Goal: Task Accomplishment & Management: Use online tool/utility

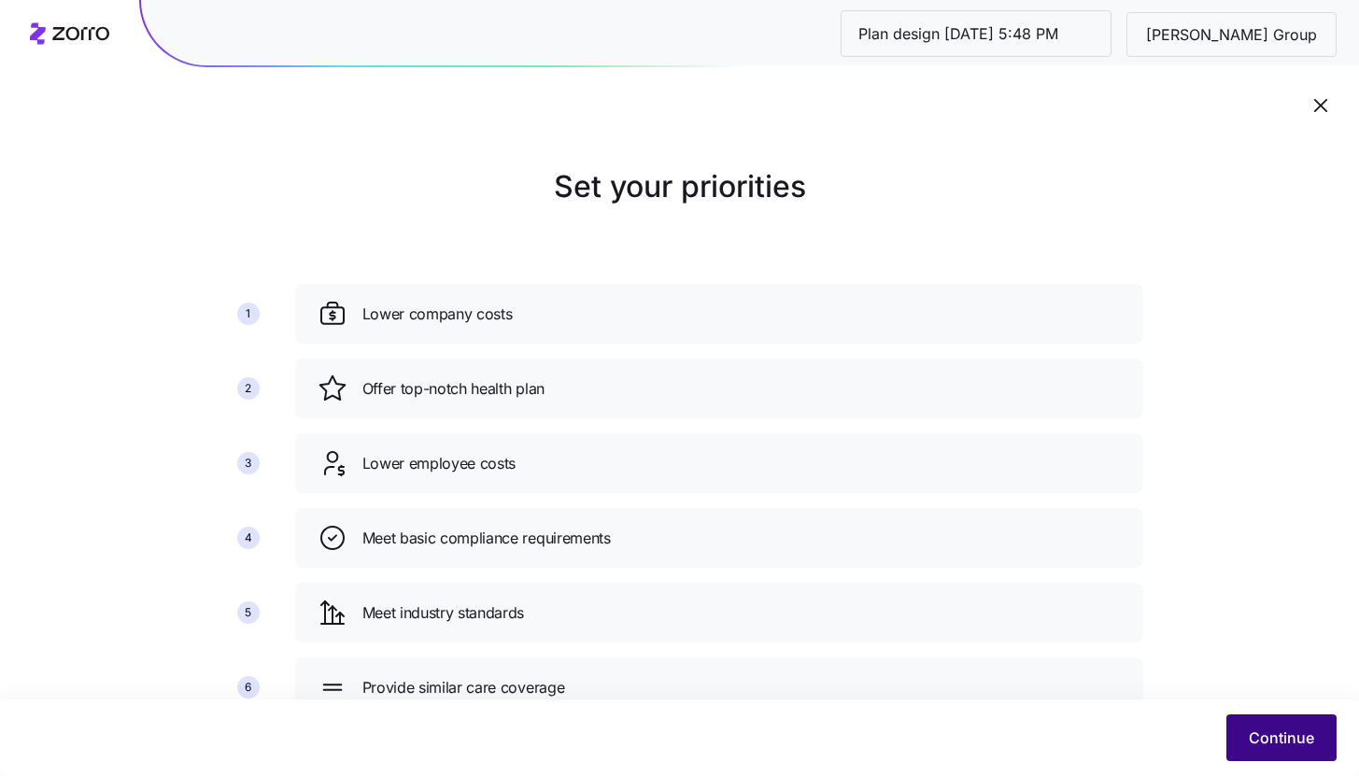
click at [1280, 752] on button "Continue" at bounding box center [1281, 738] width 110 height 47
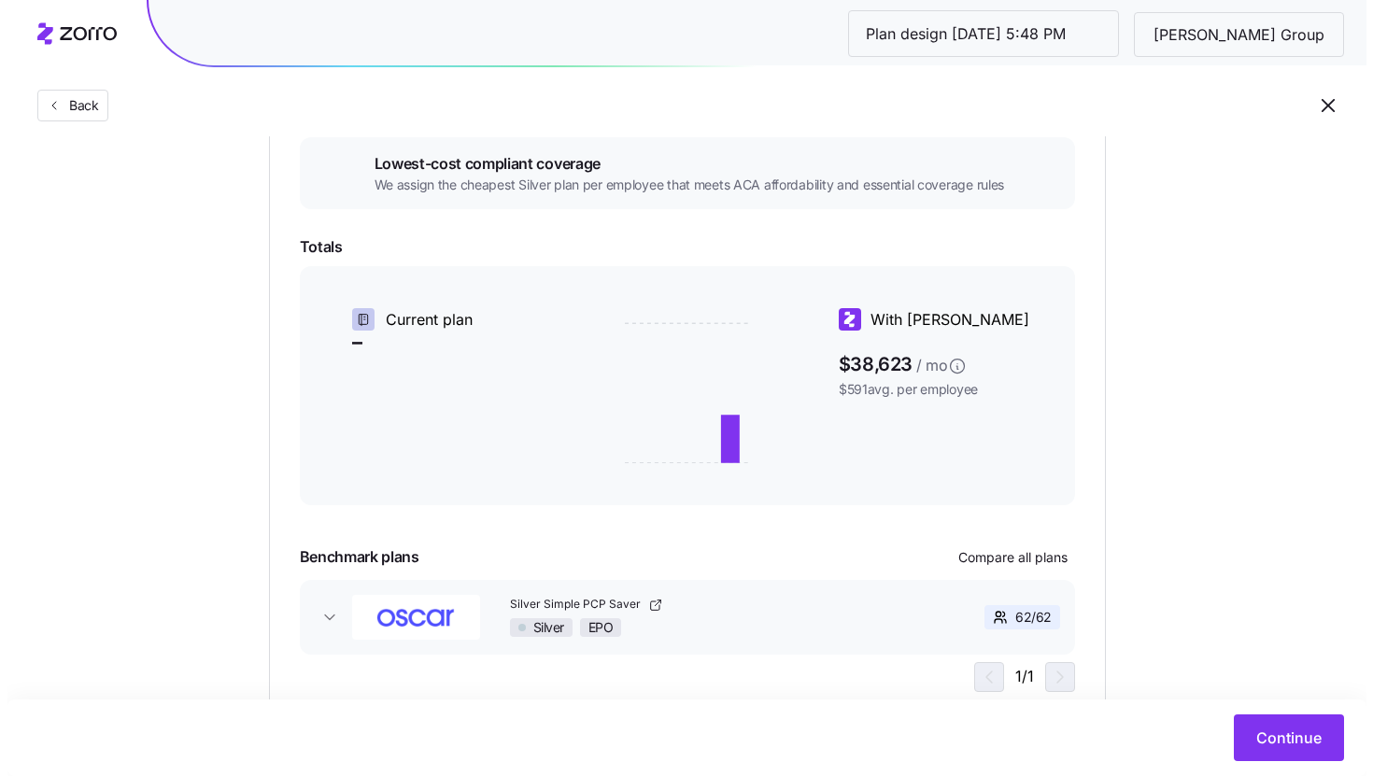
scroll to position [302, 0]
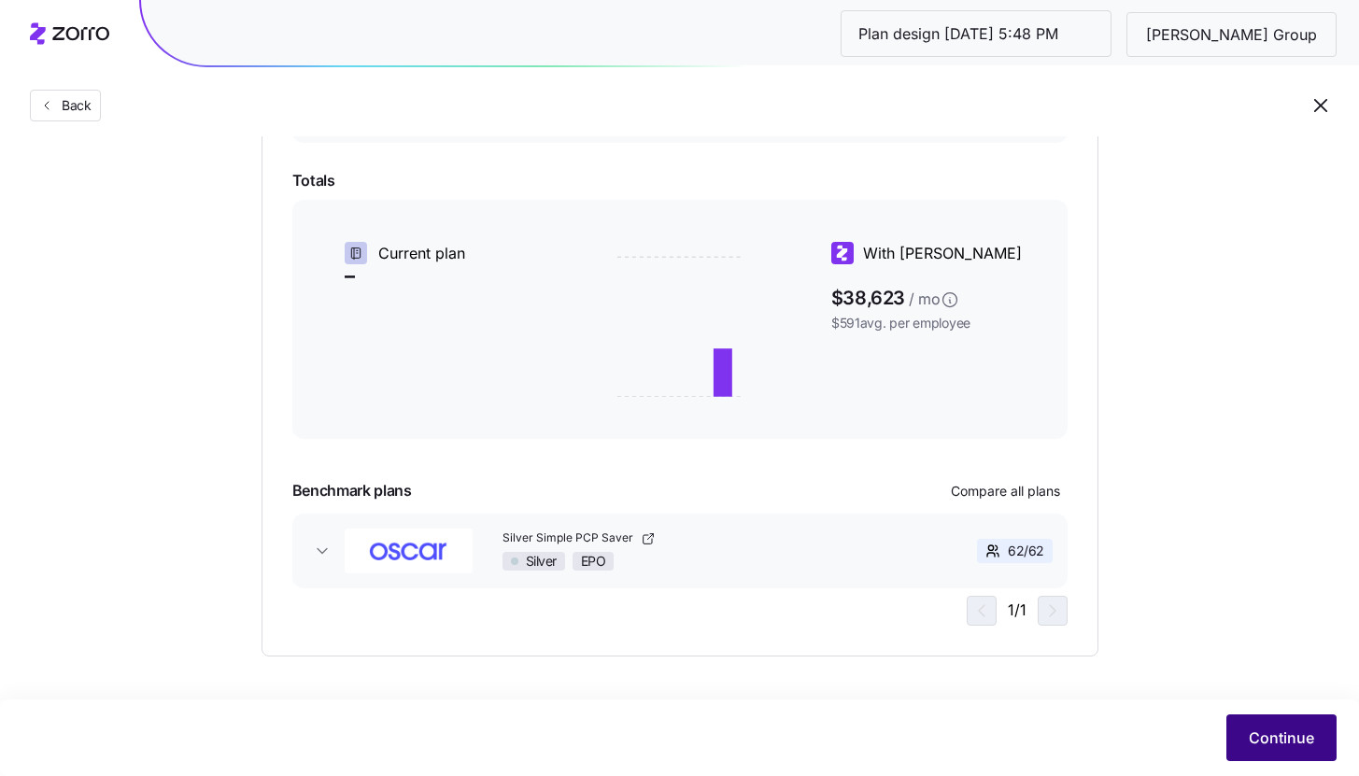
click at [1301, 728] on span "Continue" at bounding box center [1281, 738] width 65 height 22
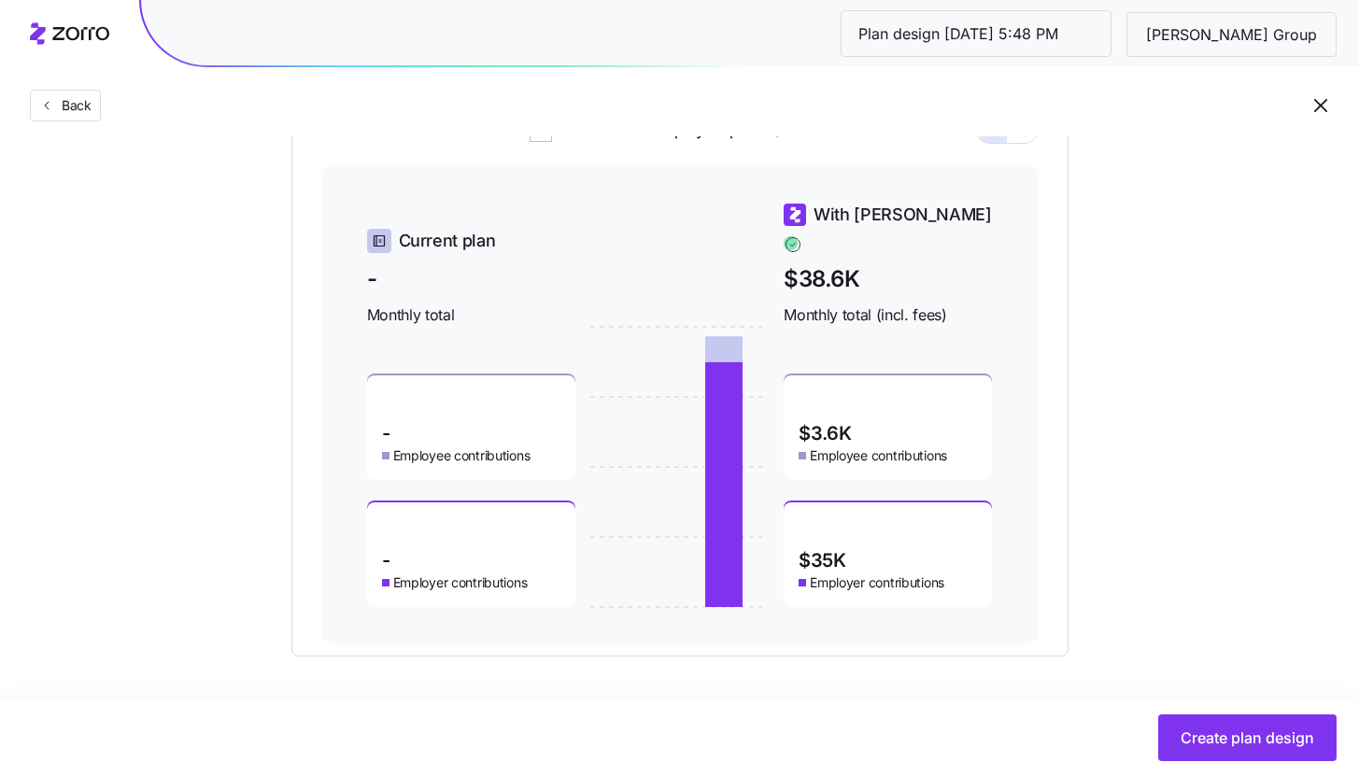
scroll to position [814, 0]
click at [1244, 745] on span "Create plan design" at bounding box center [1248, 738] width 134 height 22
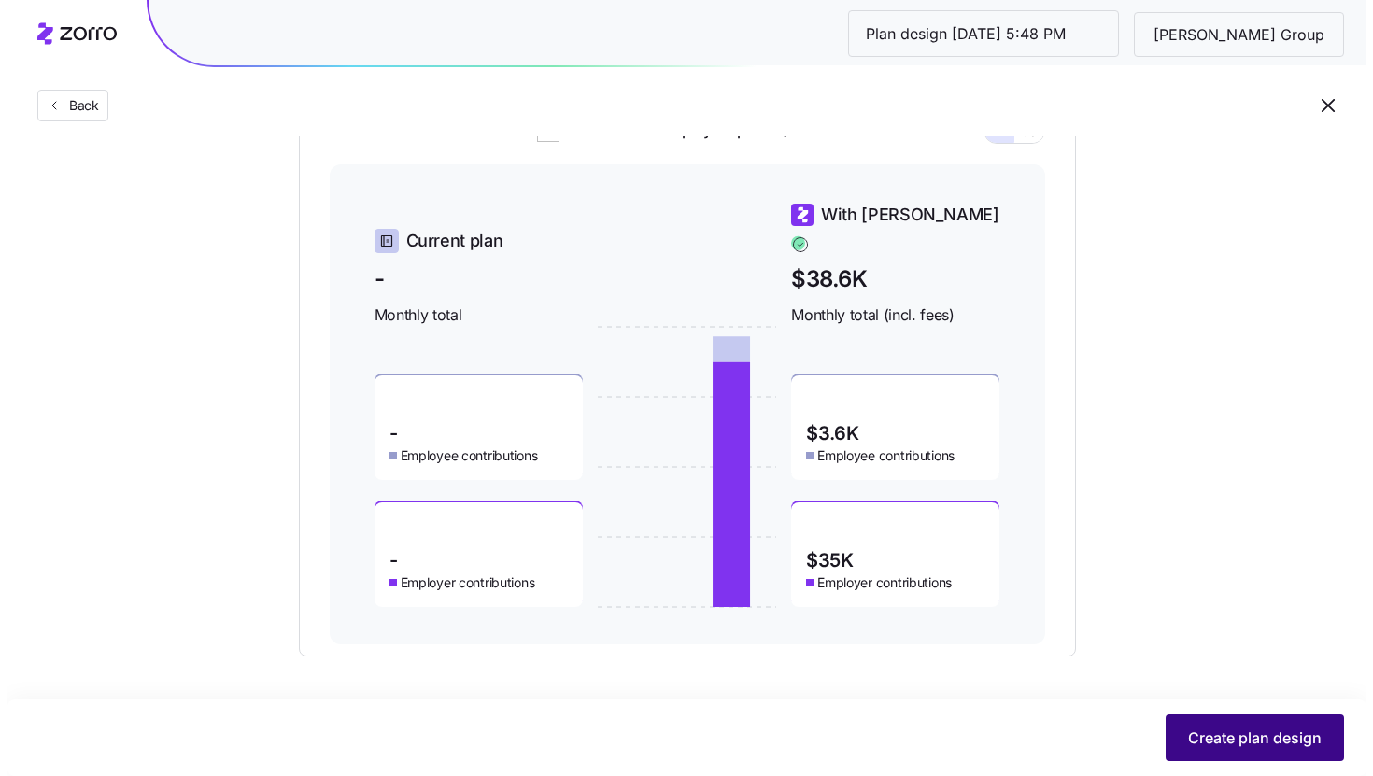
scroll to position [0, 0]
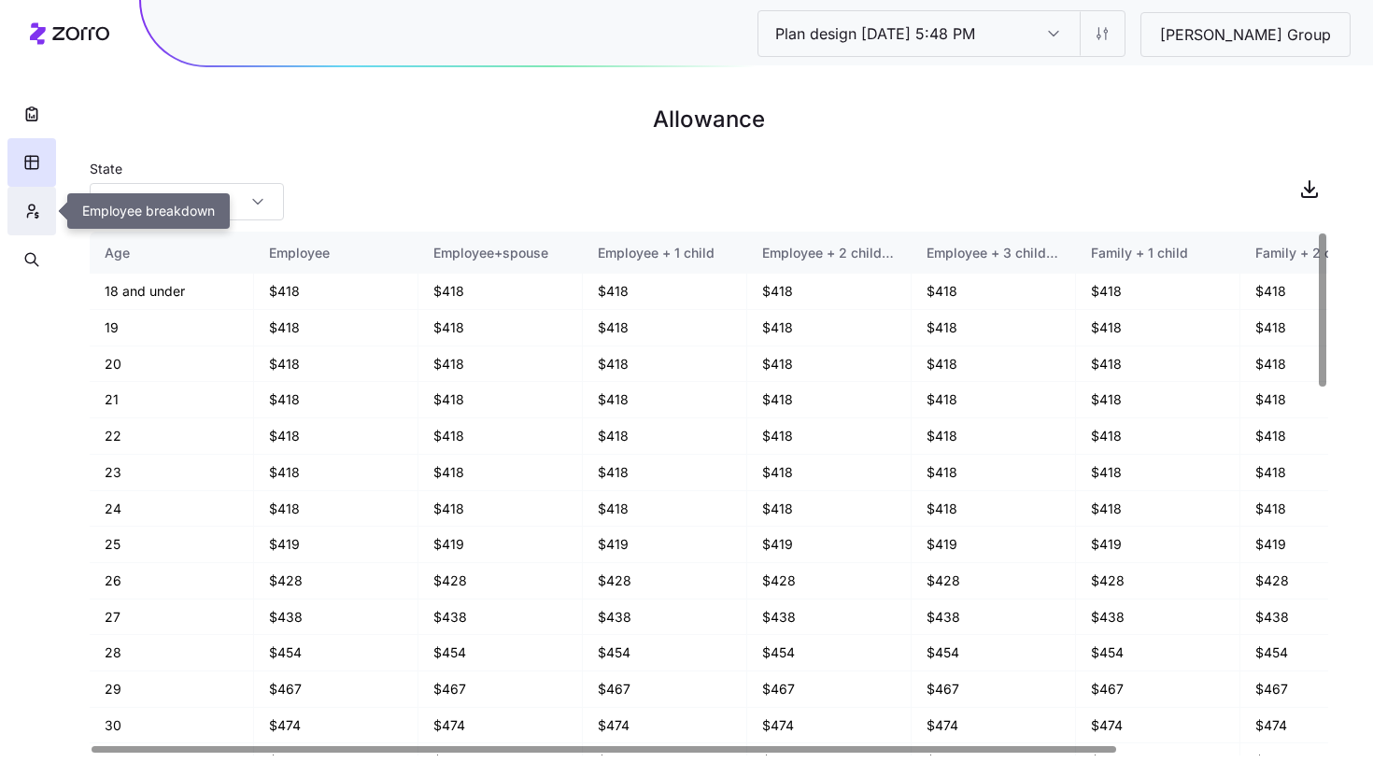
click at [39, 214] on icon "button" at bounding box center [31, 211] width 17 height 19
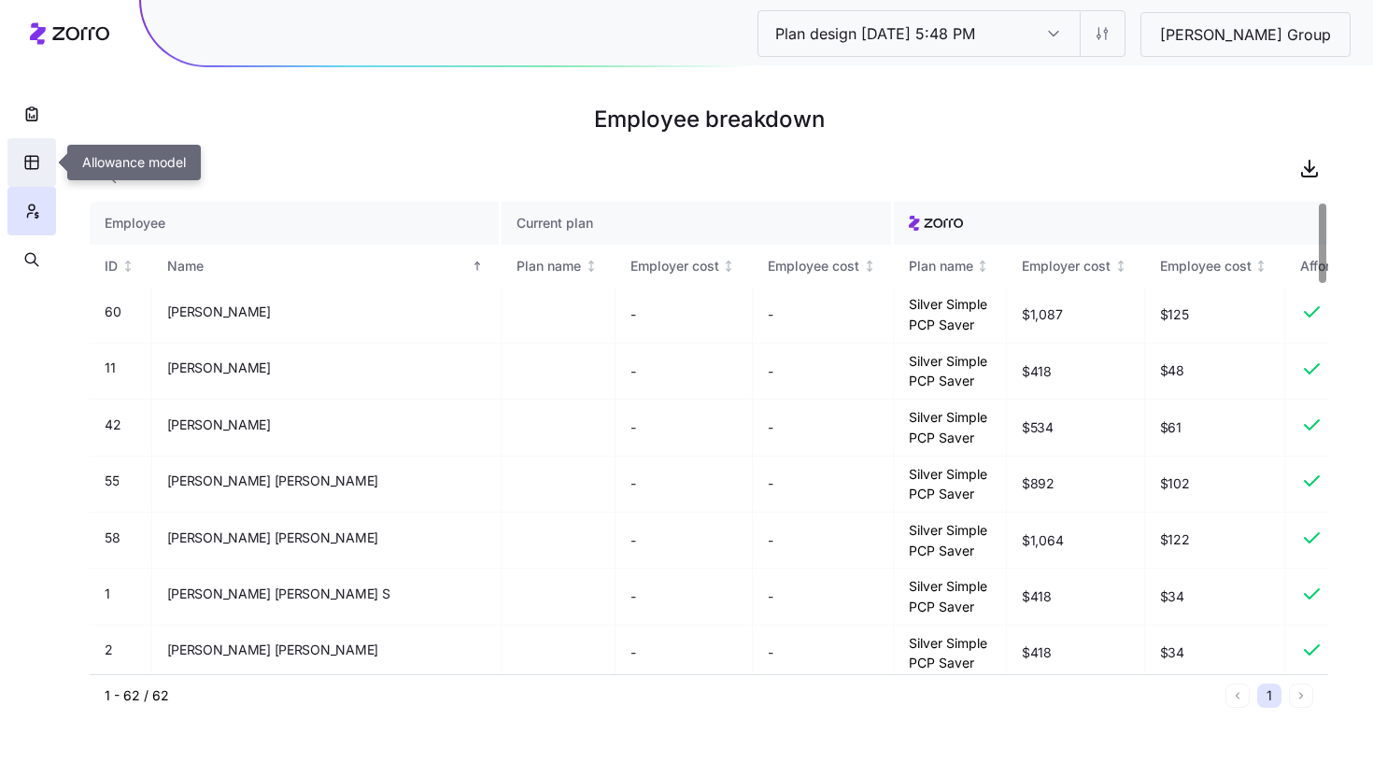
click at [35, 168] on icon "button" at bounding box center [31, 162] width 17 height 19
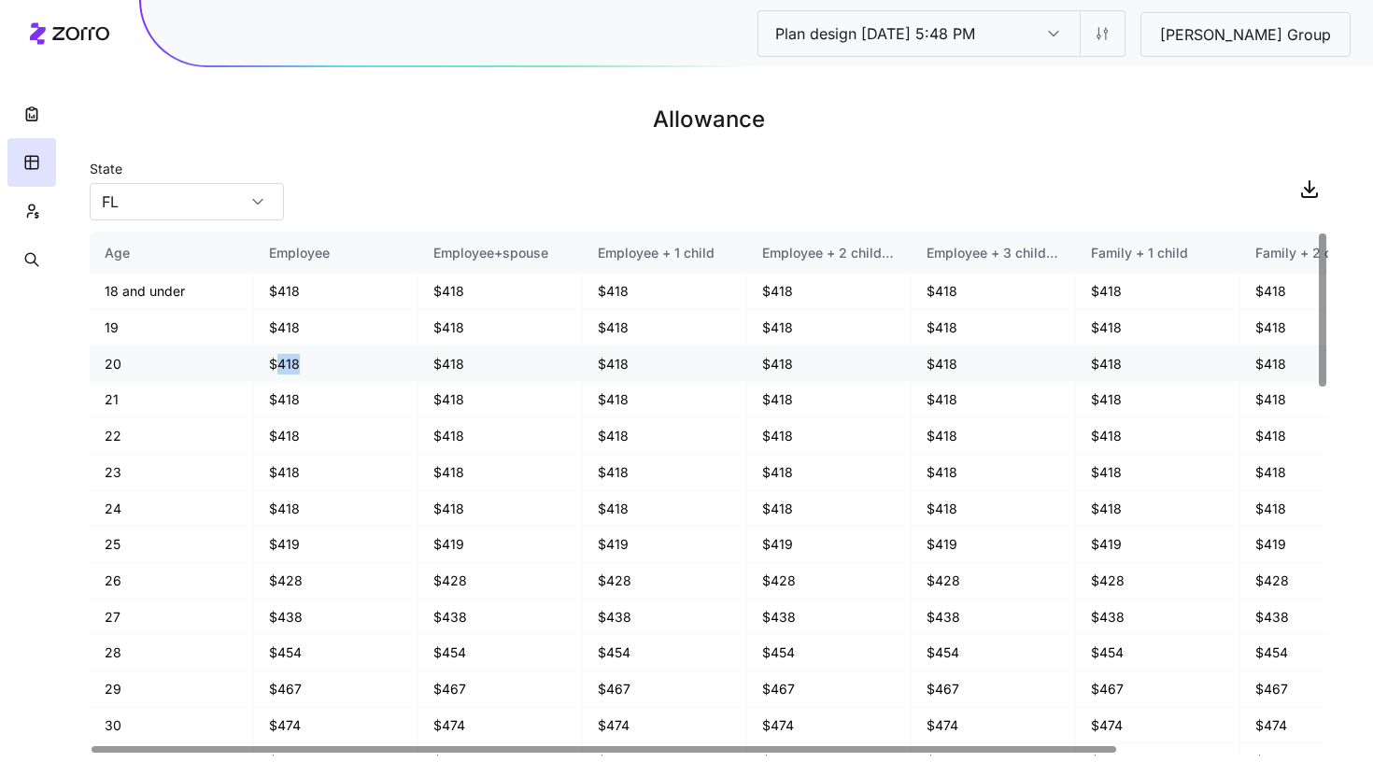
drag, startPoint x: 277, startPoint y: 369, endPoint x: 307, endPoint y: 369, distance: 29.9
click at [307, 369] on td "$418" at bounding box center [336, 365] width 164 height 36
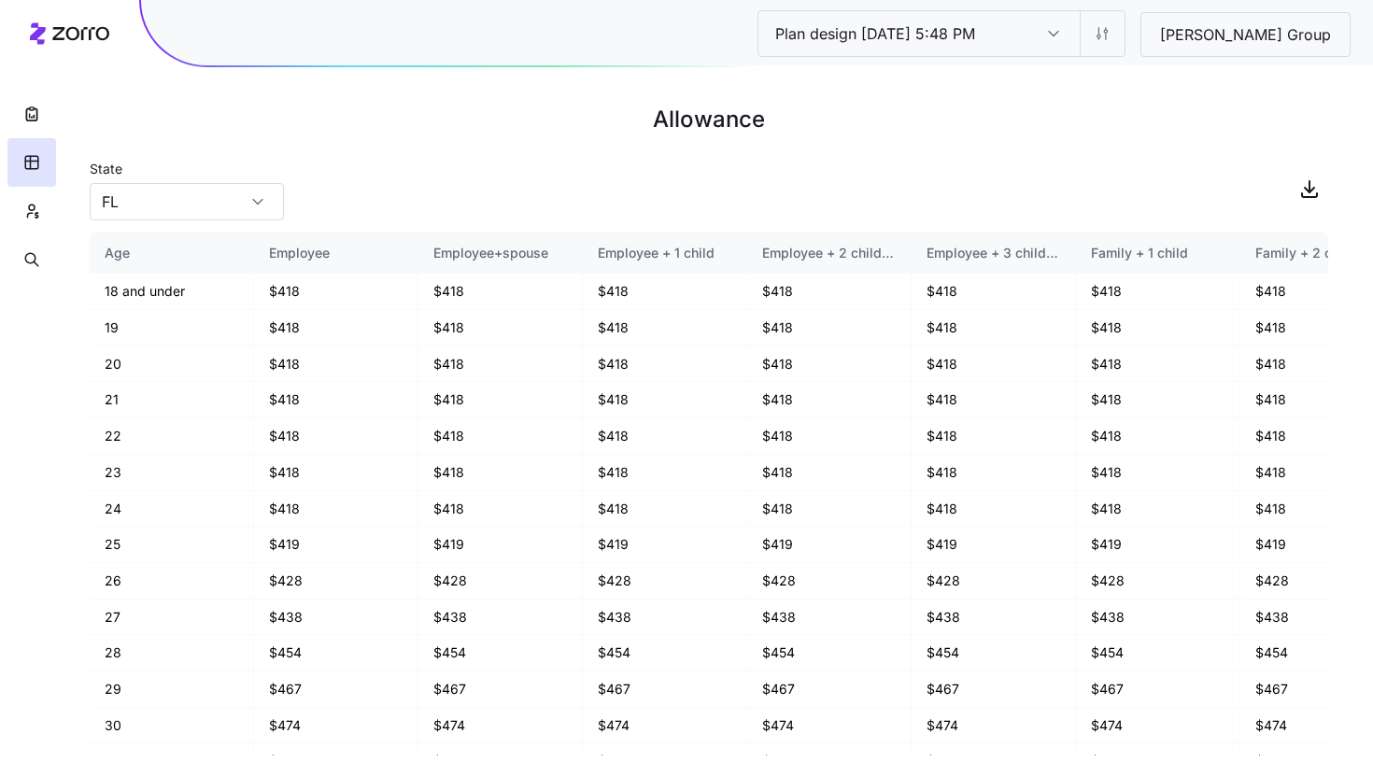
click at [499, 190] on div "State [US_STATE]" at bounding box center [709, 189] width 1239 height 64
click at [42, 207] on button "button" at bounding box center [31, 211] width 49 height 49
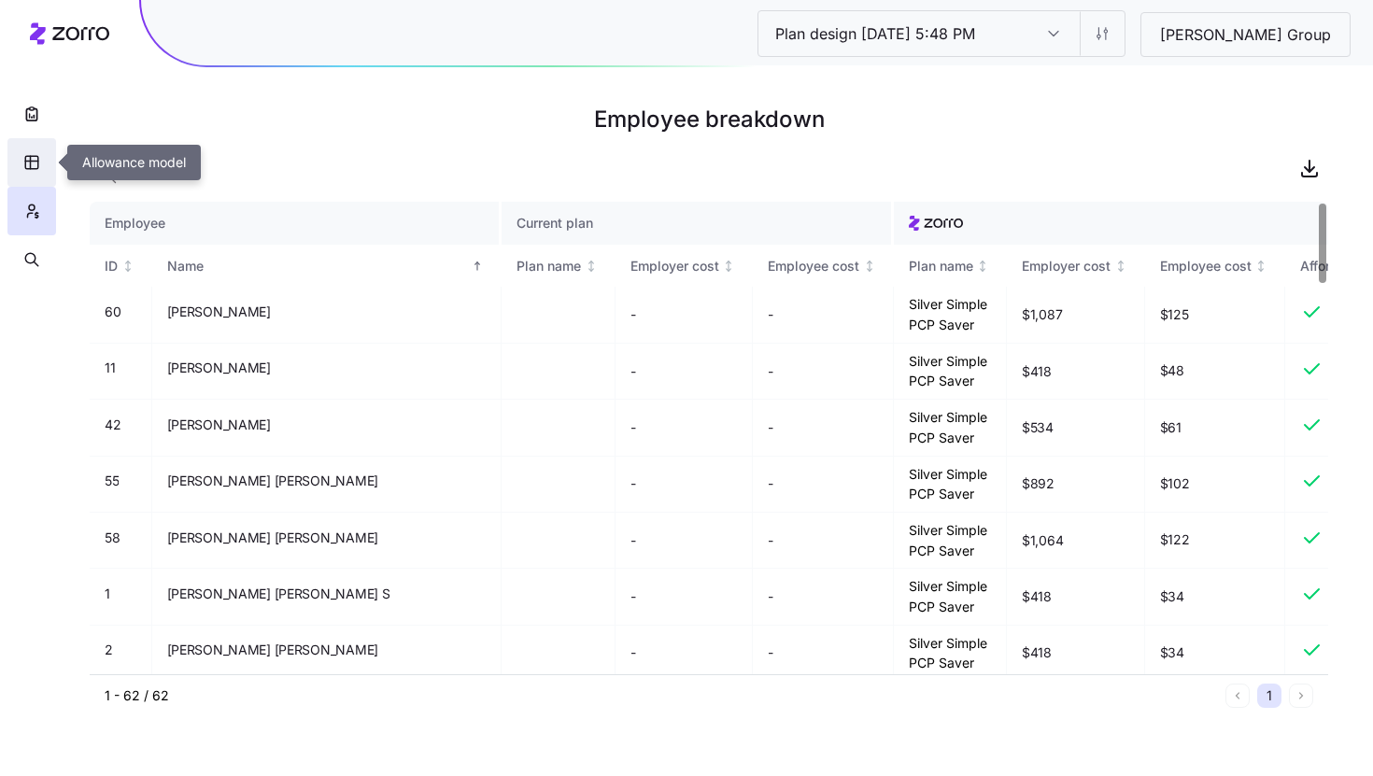
click at [33, 155] on icon "button" at bounding box center [31, 162] width 17 height 19
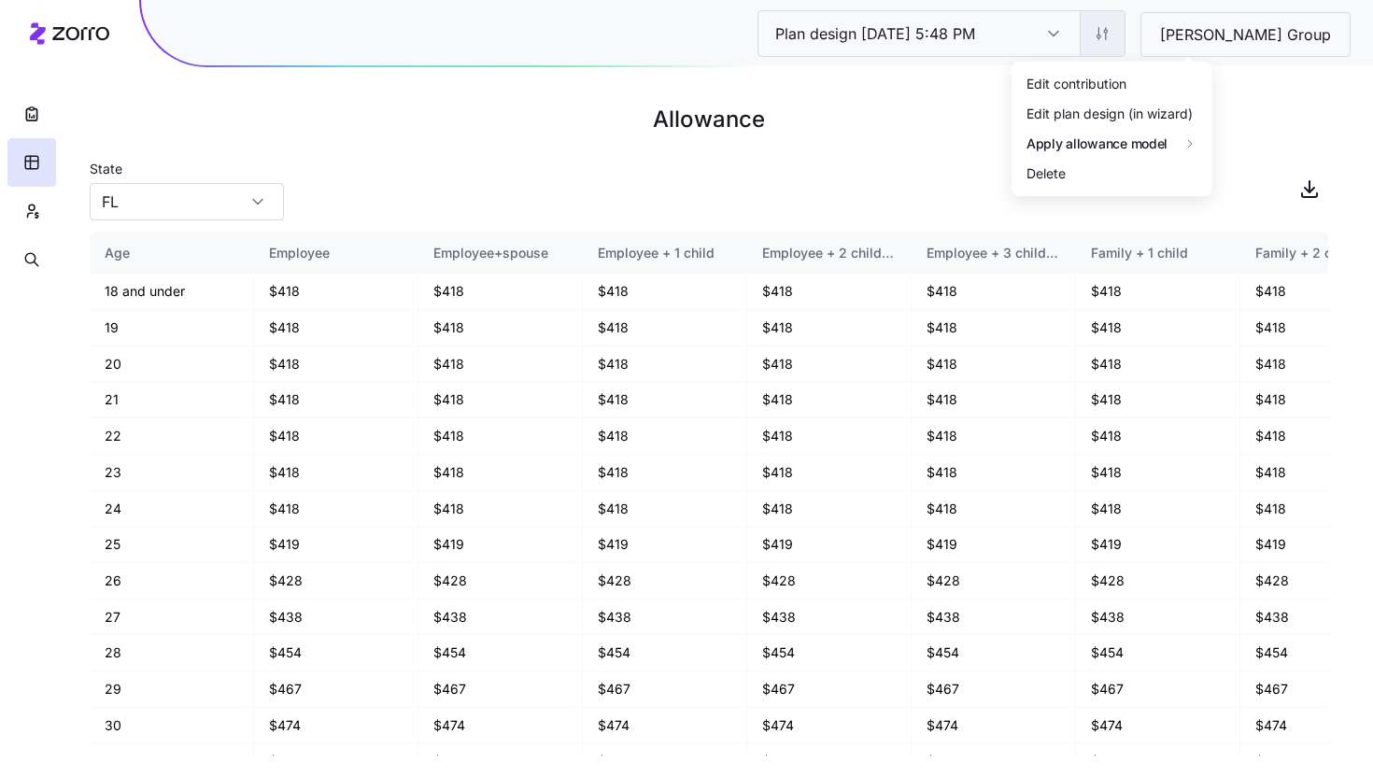
click at [1192, 35] on html "Plan design [DATE] 5:48 PM Plan design [DATE] 5:48 PM [PERSON_NAME] Group Allow…" at bounding box center [686, 388] width 1373 height 776
click at [1170, 86] on div "Edit contribution" at bounding box center [1112, 83] width 186 height 30
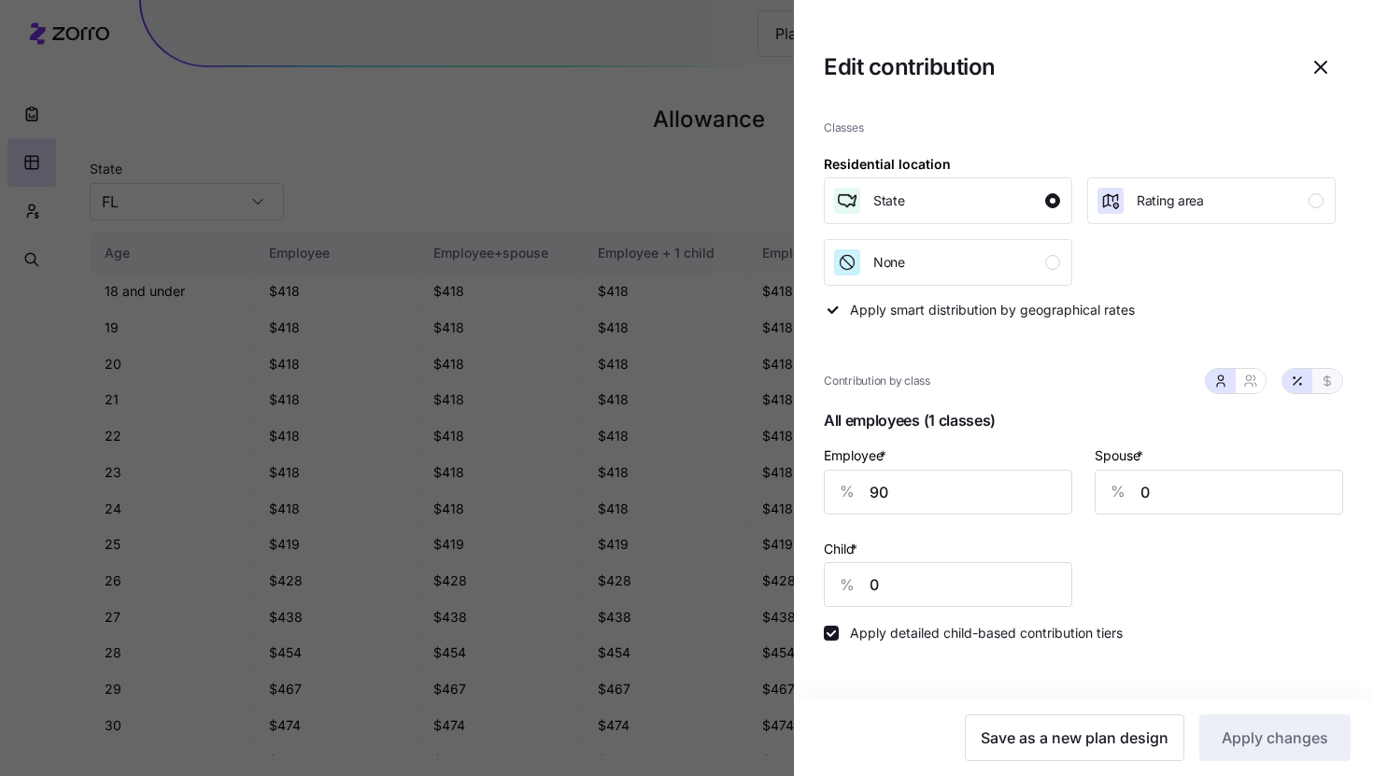
click at [1324, 389] on button "button" at bounding box center [1327, 381] width 15 height 15
click at [910, 507] on input "563" at bounding box center [948, 492] width 248 height 45
type input "280"
click at [1294, 741] on span "Apply changes" at bounding box center [1275, 738] width 106 height 22
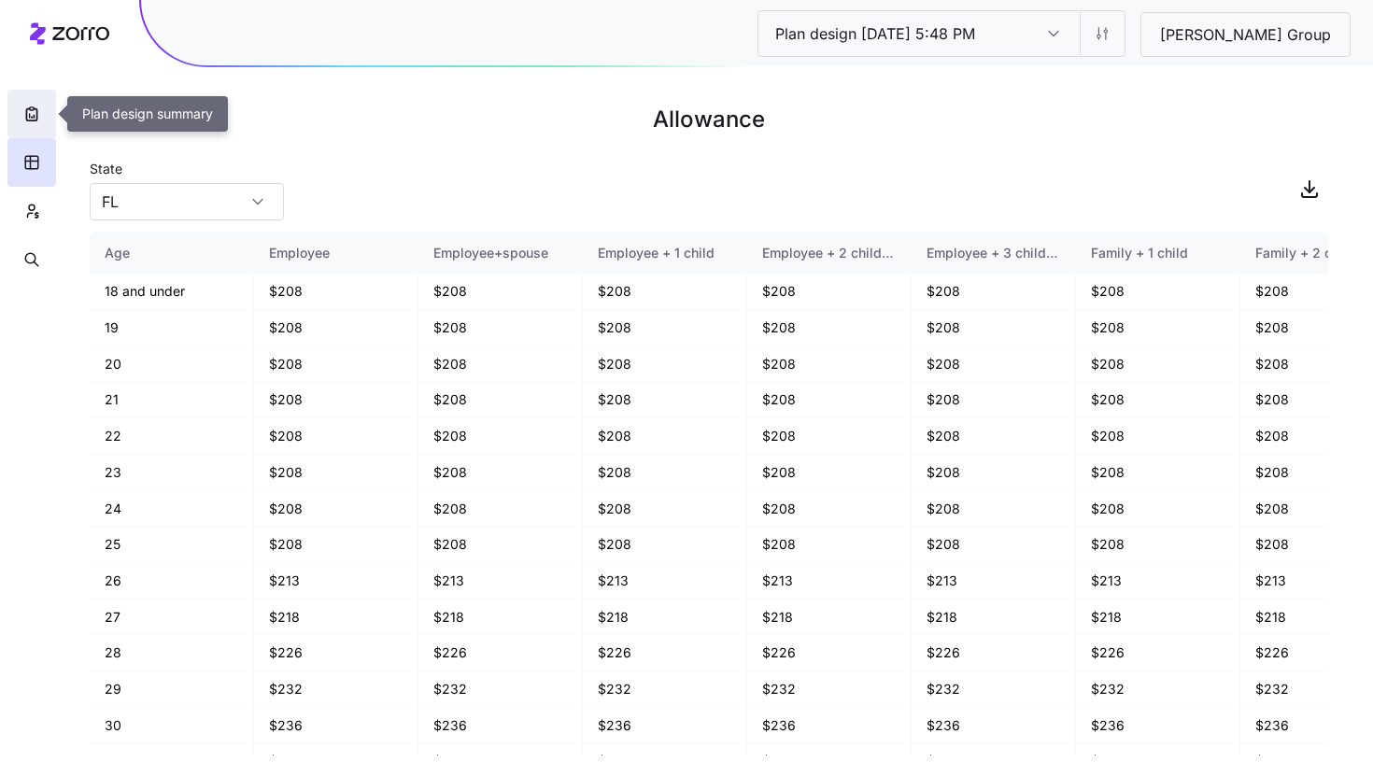
click at [33, 120] on icon "button" at bounding box center [31, 114] width 19 height 19
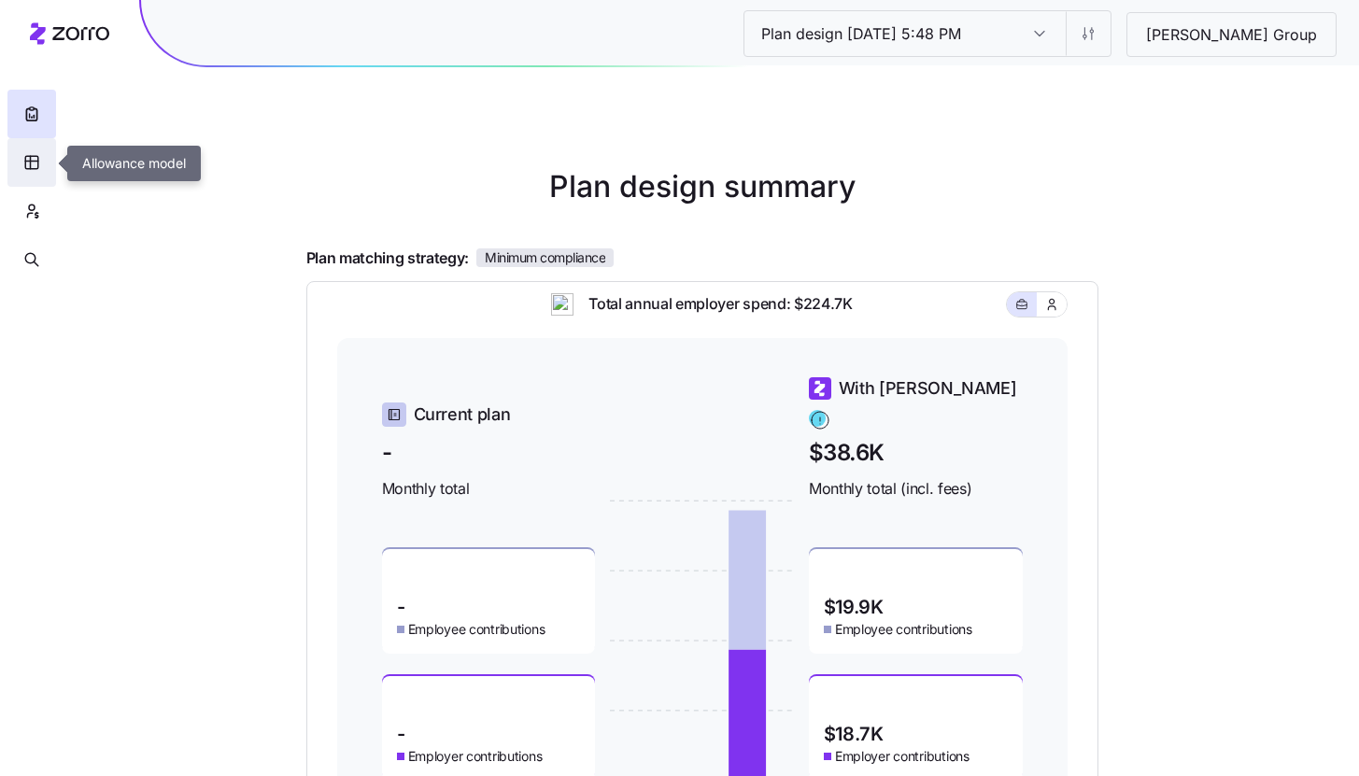
click at [31, 163] on icon "button" at bounding box center [31, 162] width 17 height 19
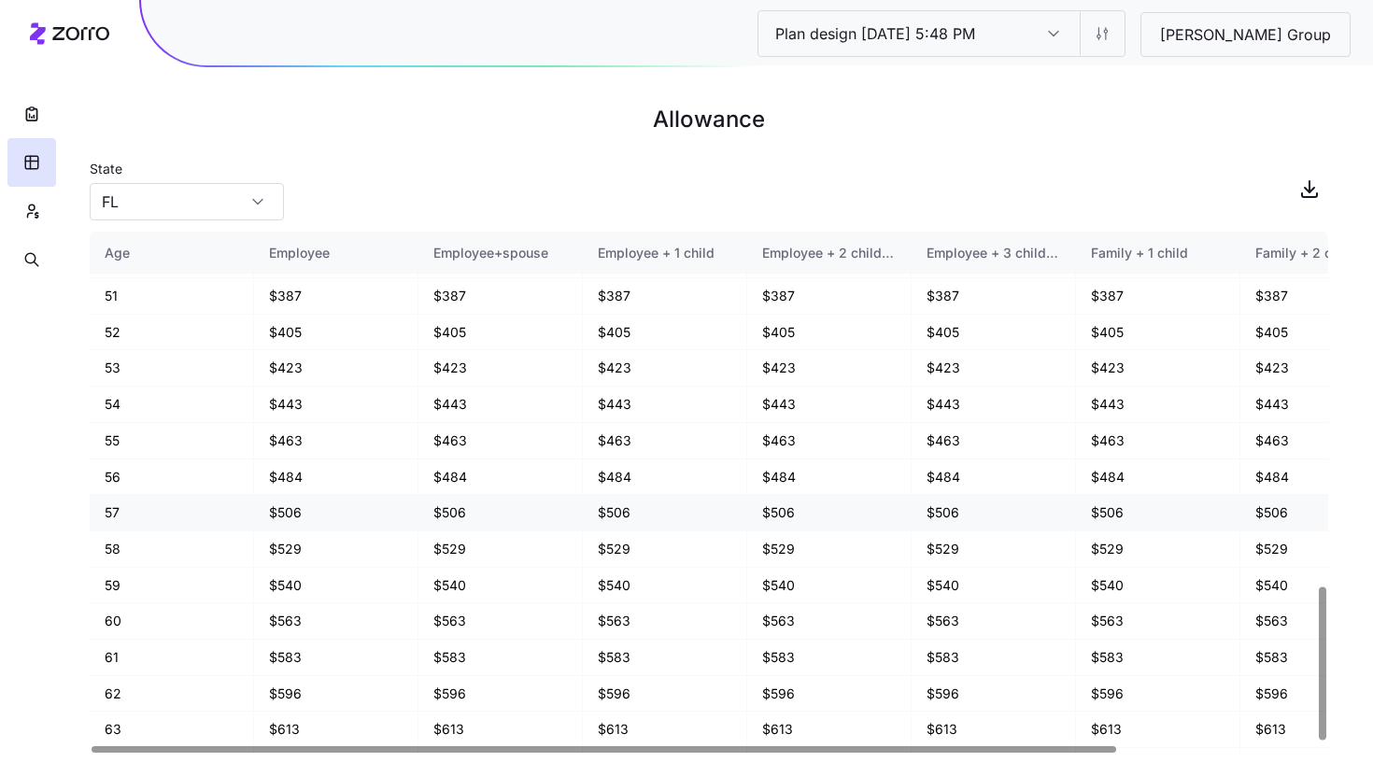
scroll to position [1216, 0]
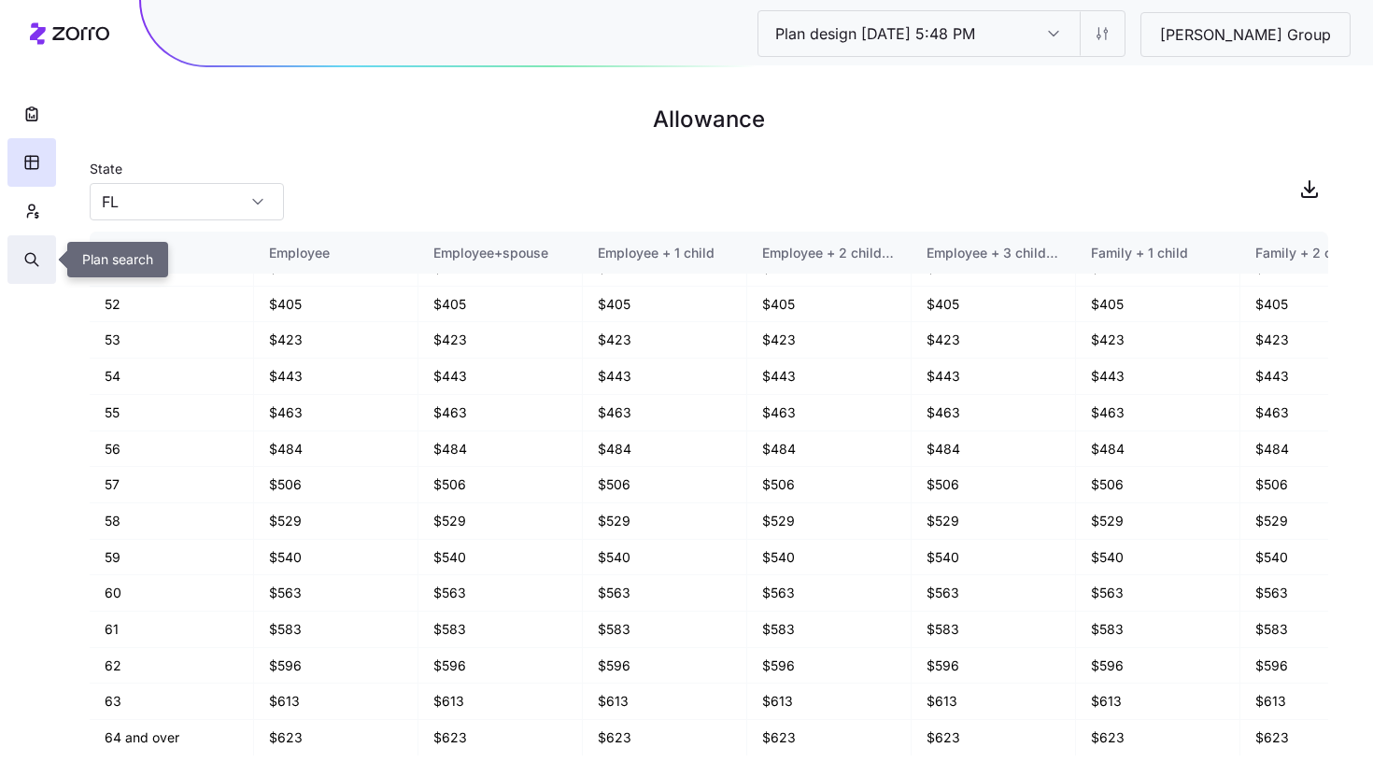
click at [41, 276] on button "button" at bounding box center [31, 259] width 49 height 49
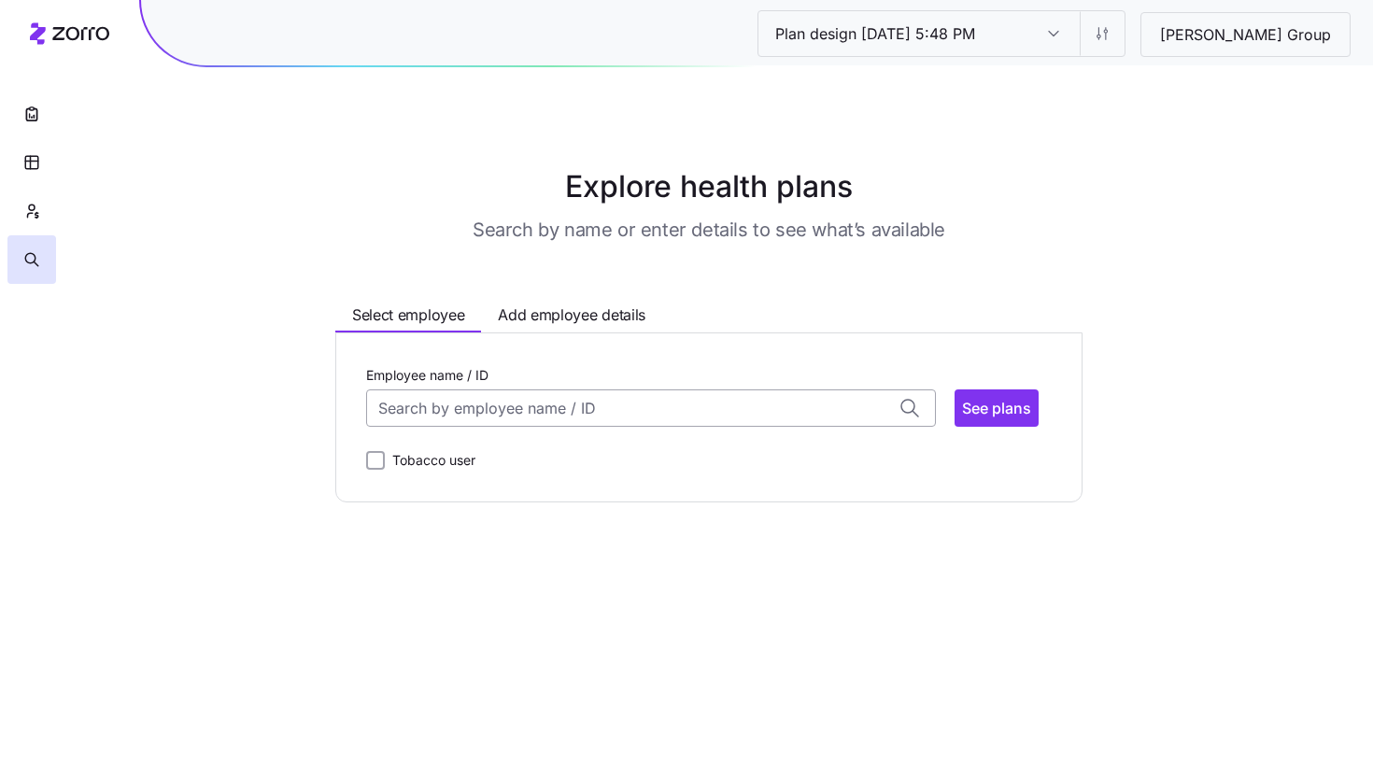
click at [511, 410] on input "Employee name / ID" at bounding box center [651, 408] width 570 height 37
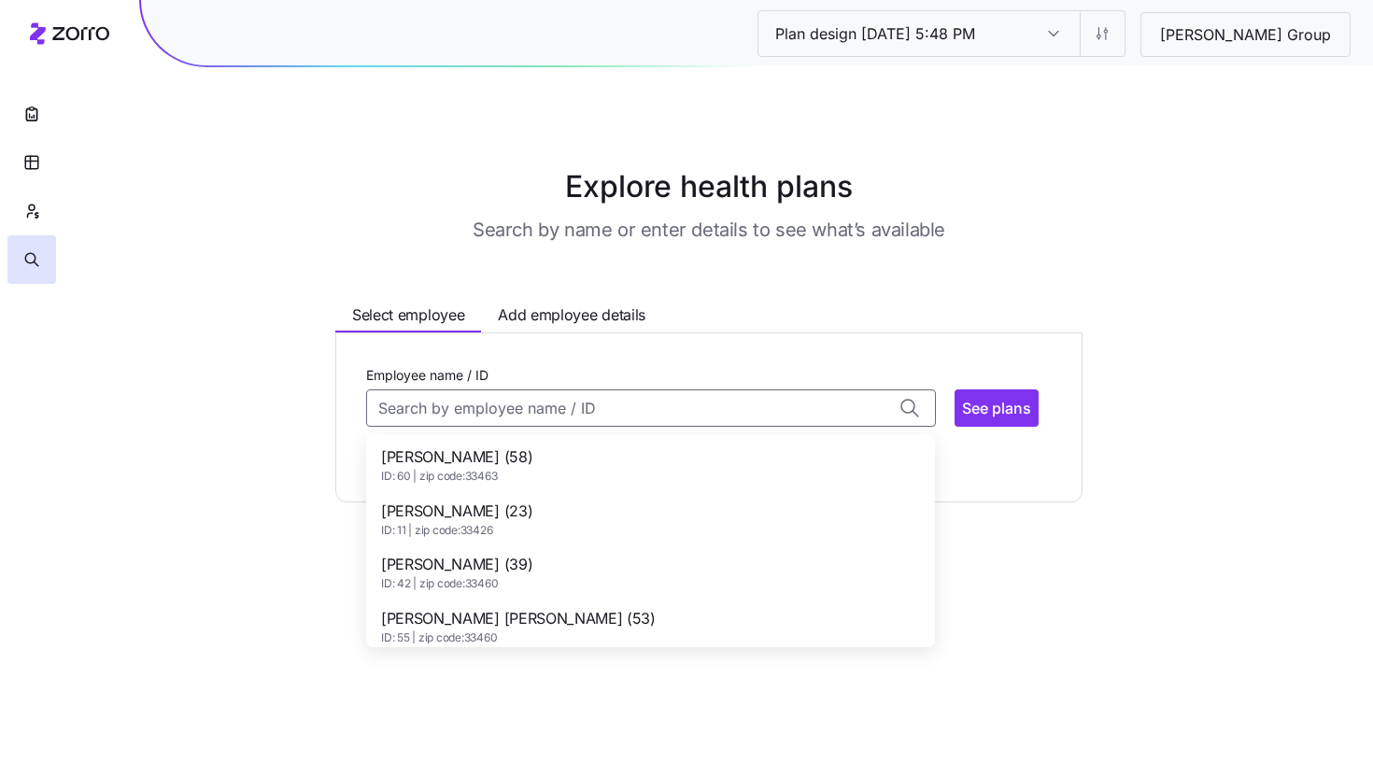
click at [552, 471] on div "[PERSON_NAME] (58) ID: 60 | zip code: 33463" at bounding box center [650, 465] width 561 height 54
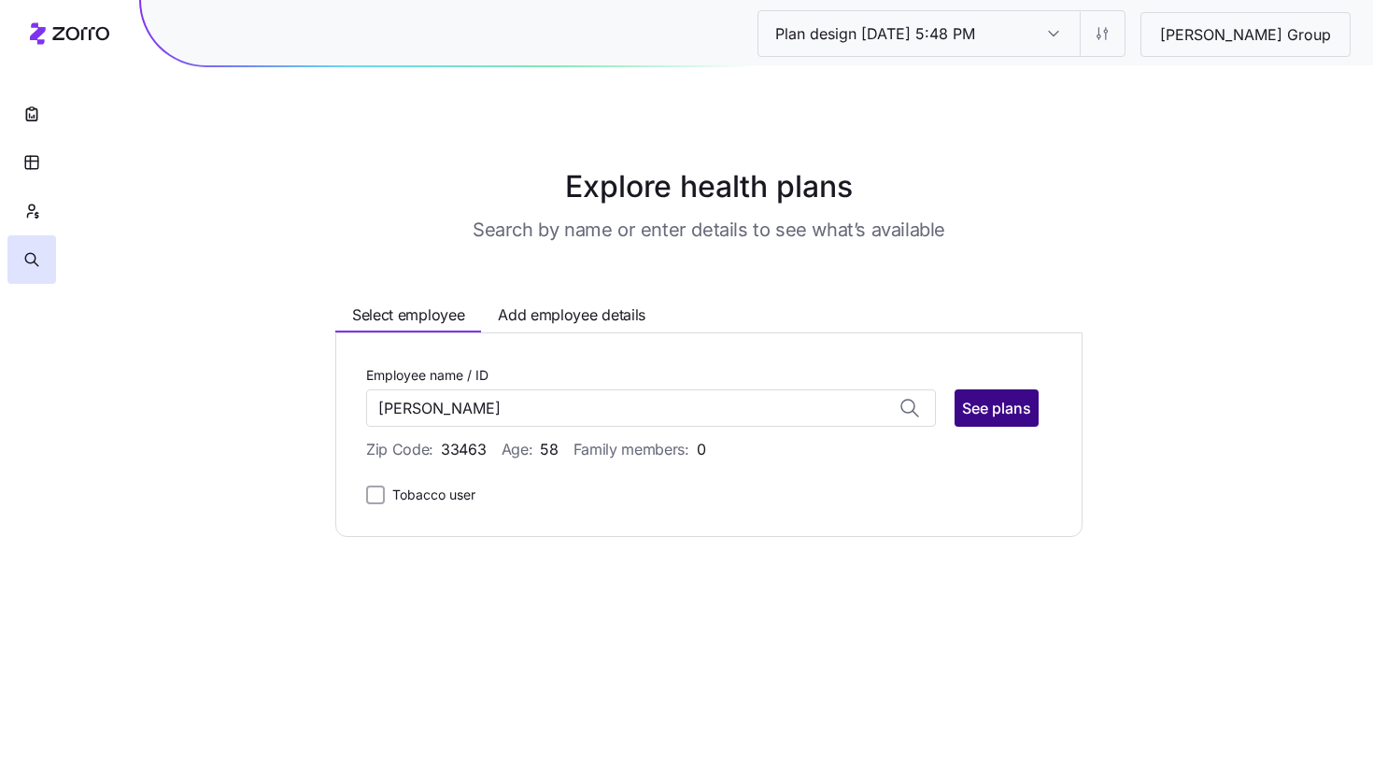
click at [1011, 423] on button "See plans" at bounding box center [997, 408] width 84 height 37
type input "[PERSON_NAME] (ID: 60)"
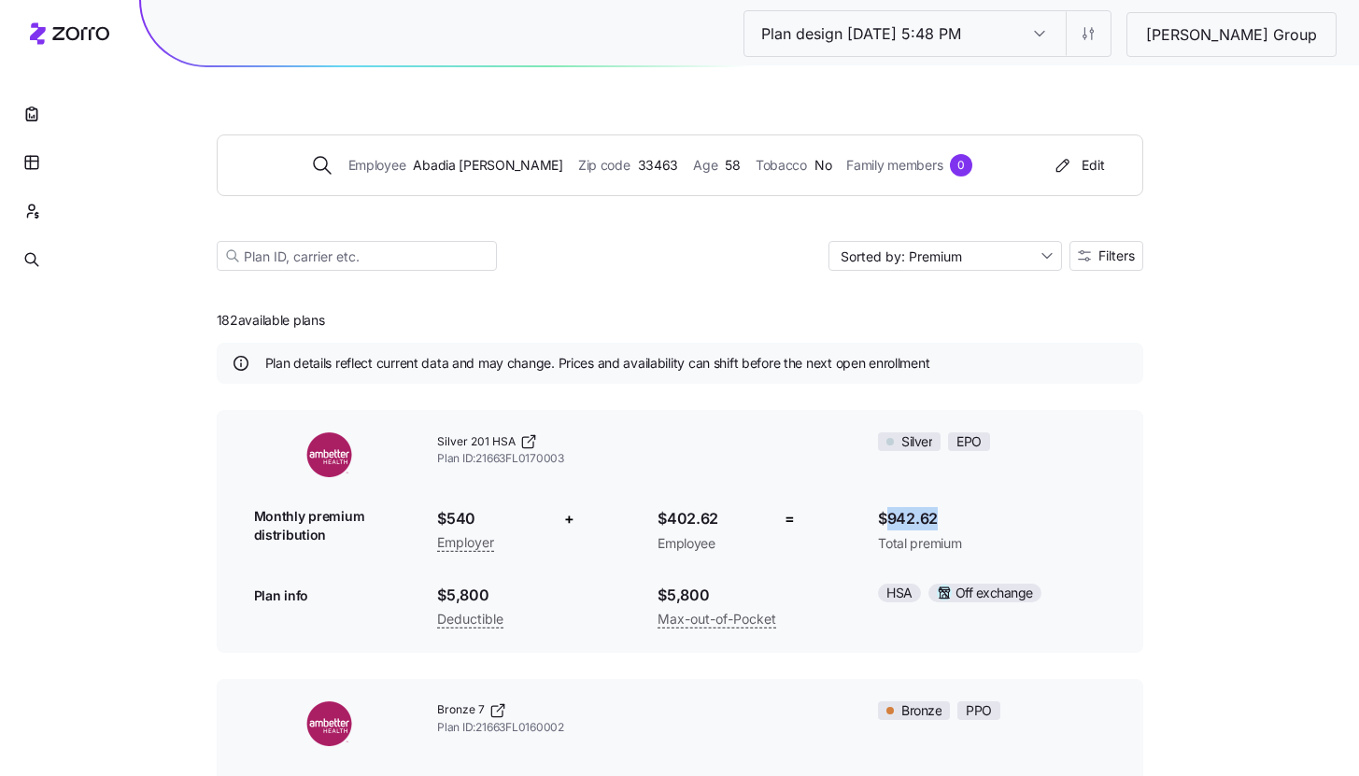
drag, startPoint x: 886, startPoint y: 524, endPoint x: 989, endPoint y: 523, distance: 103.7
click at [989, 523] on span "$942.62" at bounding box center [991, 518] width 227 height 23
drag, startPoint x: 437, startPoint y: 516, endPoint x: 506, endPoint y: 516, distance: 69.1
click at [506, 516] on span "$540" at bounding box center [486, 518] width 99 height 23
drag, startPoint x: 658, startPoint y: 524, endPoint x: 744, endPoint y: 524, distance: 86.9
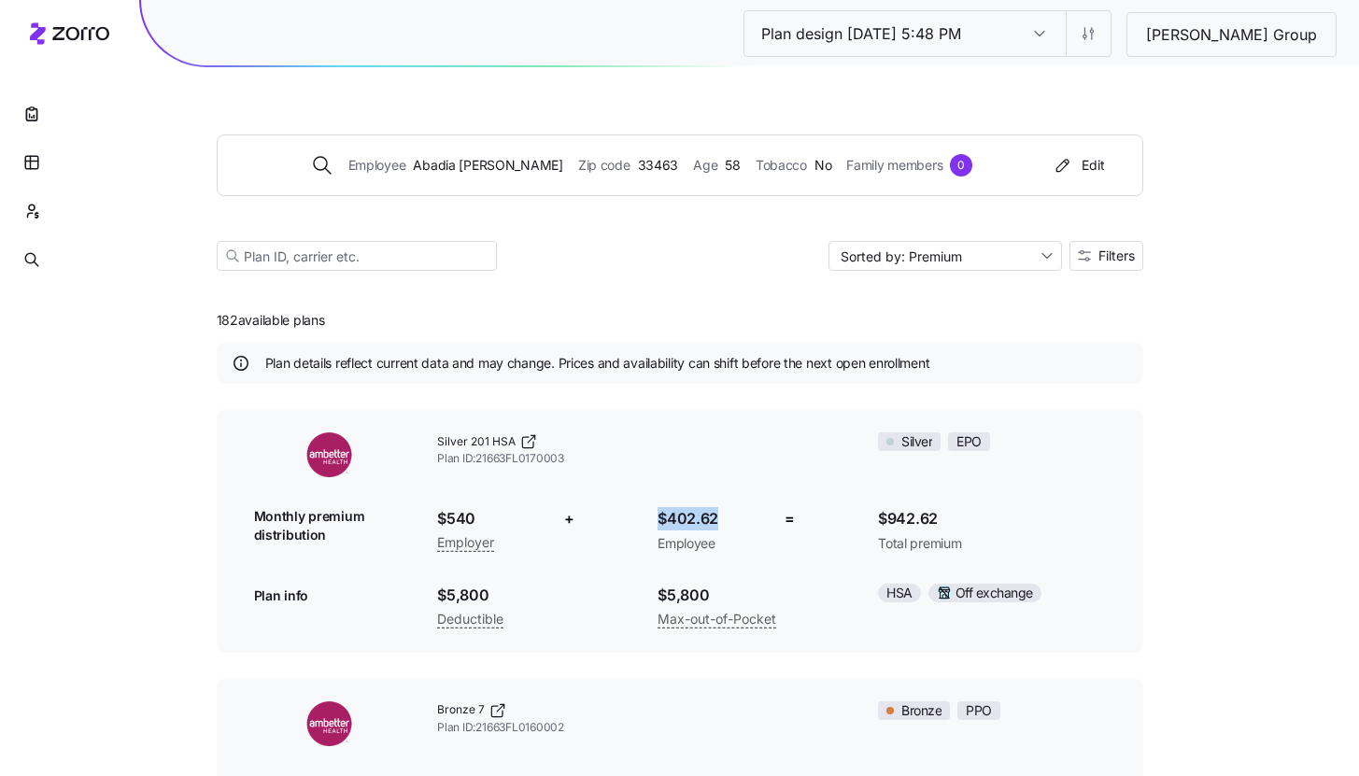
click at [744, 524] on span "$402.62" at bounding box center [707, 518] width 99 height 23
click at [758, 446] on link "Silver 201 HSA" at bounding box center [642, 441] width 411 height 19
click at [24, 117] on icon "button" at bounding box center [31, 114] width 19 height 19
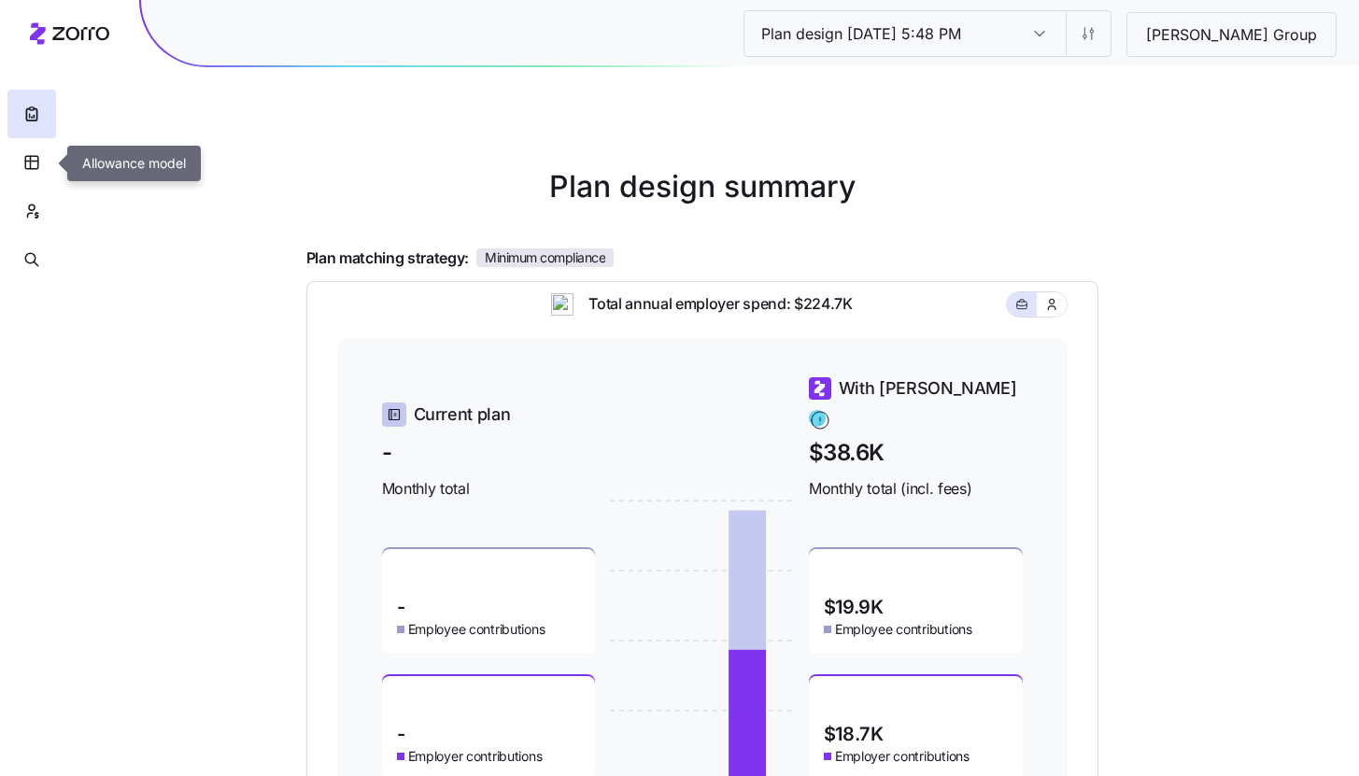
click at [33, 176] on button "button" at bounding box center [31, 162] width 49 height 49
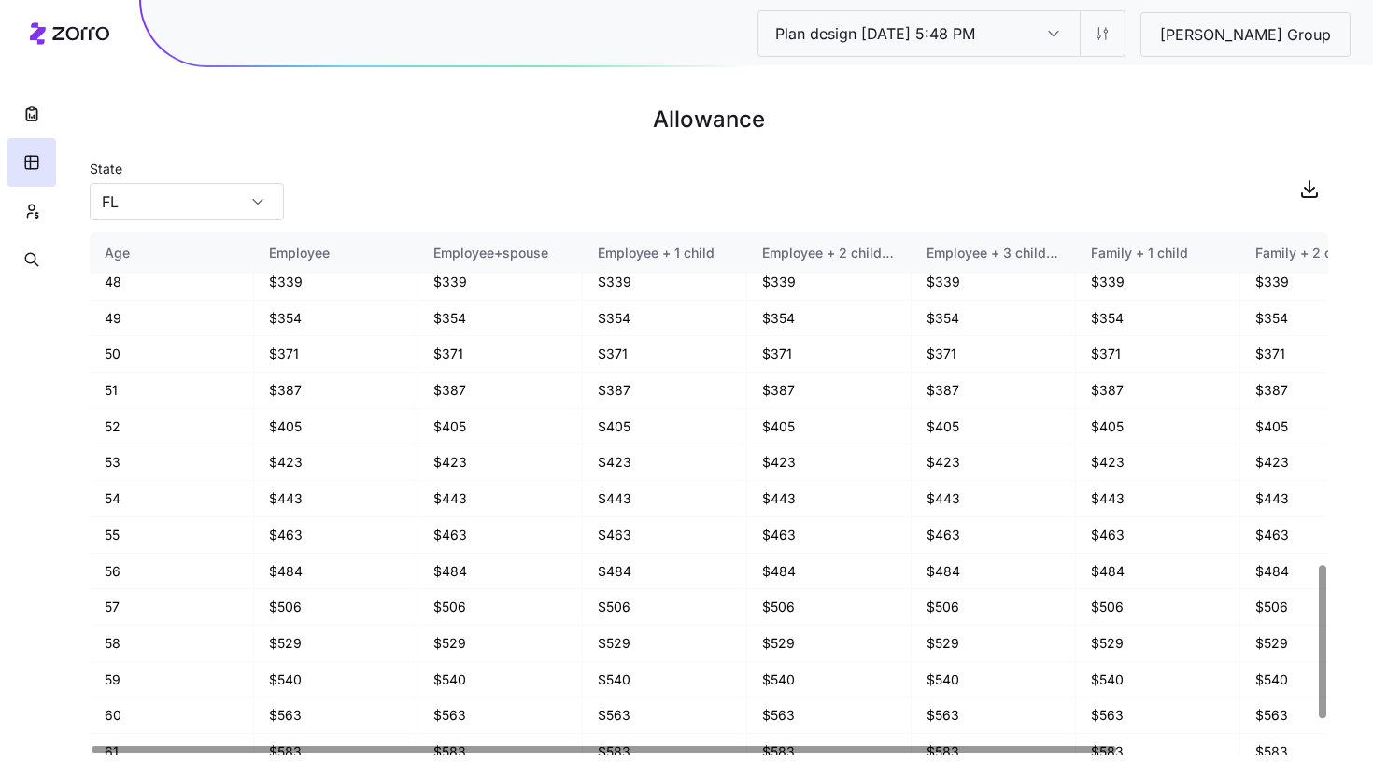
scroll to position [1216, 0]
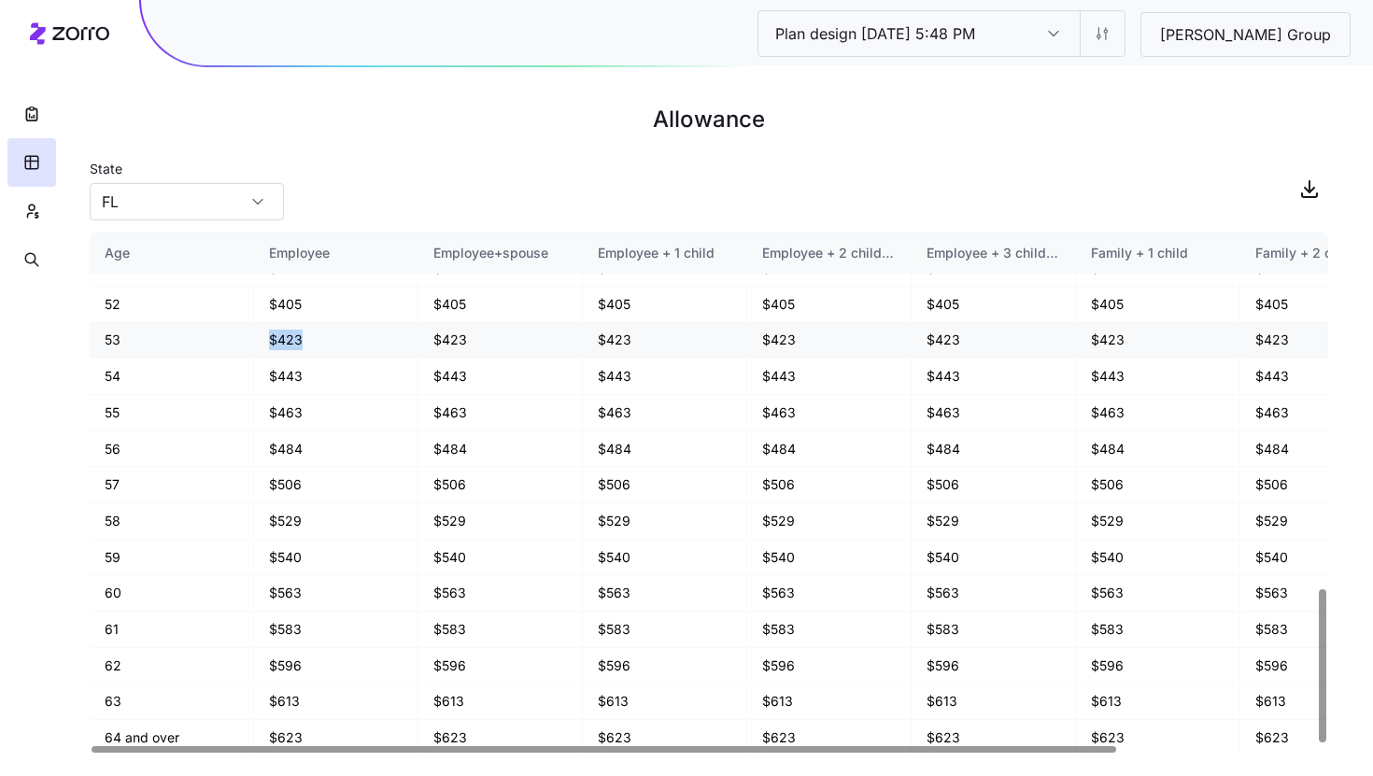
drag, startPoint x: 263, startPoint y: 341, endPoint x: 335, endPoint y: 338, distance: 72.0
click at [335, 338] on td "$423" at bounding box center [336, 340] width 164 height 36
drag, startPoint x: 261, startPoint y: 522, endPoint x: 317, endPoint y: 522, distance: 56.0
click at [317, 522] on td "$529" at bounding box center [336, 521] width 164 height 36
click at [111, 521] on td "58" at bounding box center [172, 521] width 164 height 36
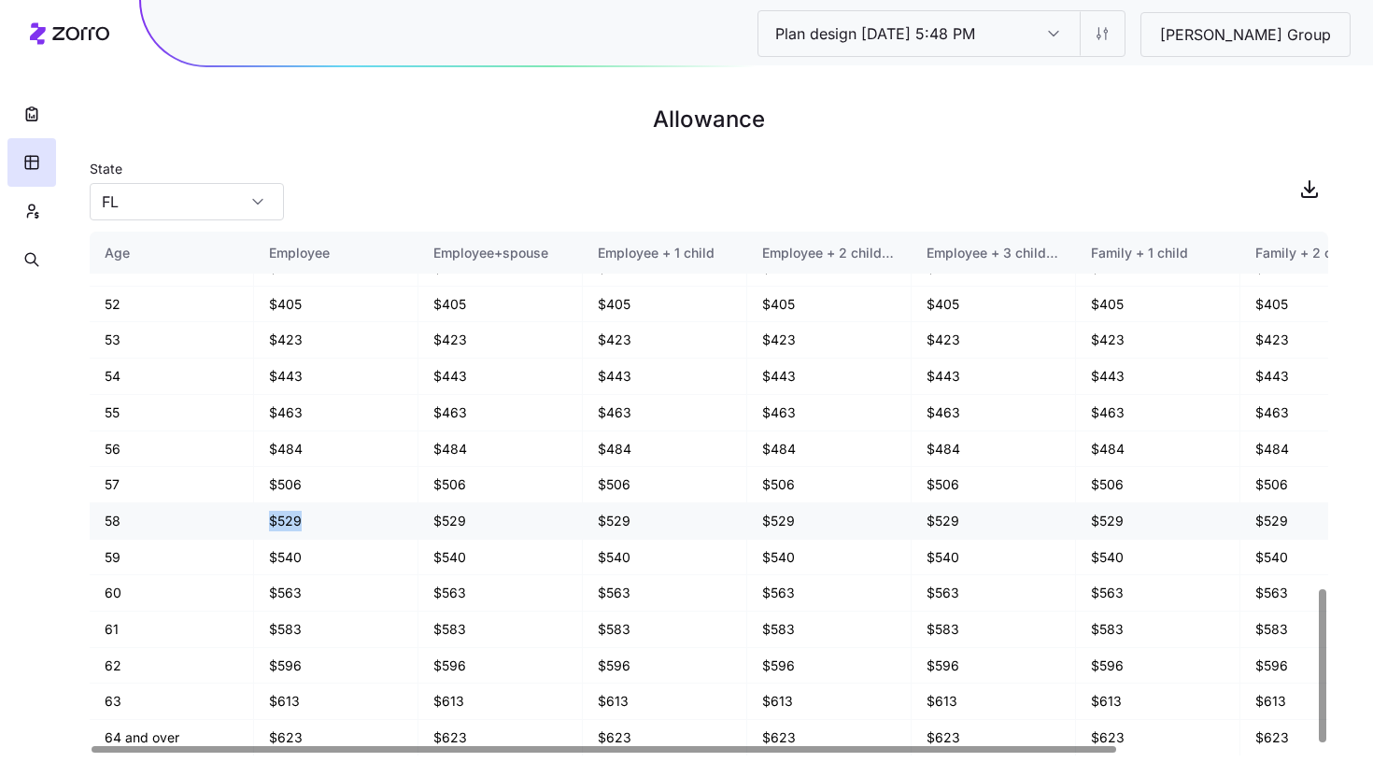
drag, startPoint x: 243, startPoint y: 520, endPoint x: 342, endPoint y: 521, distance: 99.0
click at [342, 521] on tr "58 $529 $529 $529 $529 $529 $529 $529 $529" at bounding box center [830, 521] width 1480 height 36
click at [344, 204] on div "State [US_STATE]" at bounding box center [709, 189] width 1239 height 64
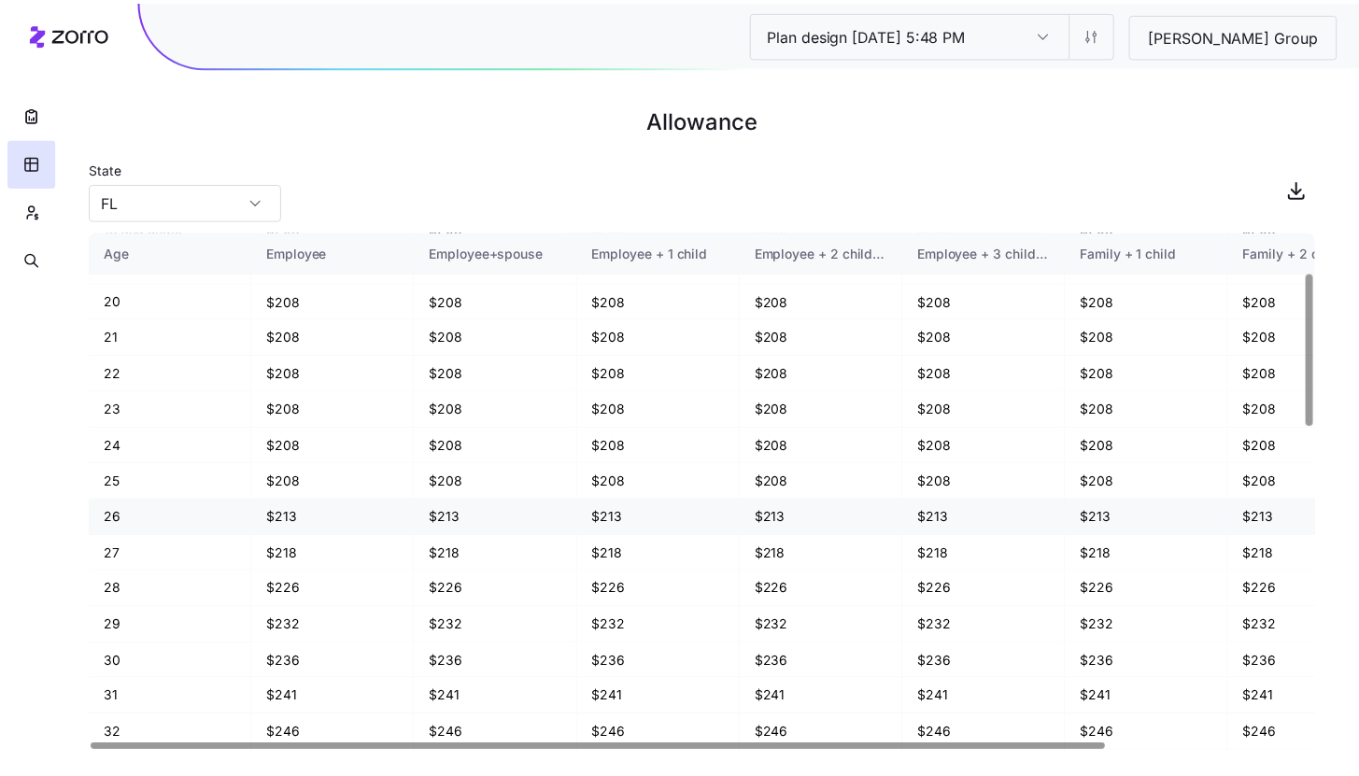
scroll to position [152, 0]
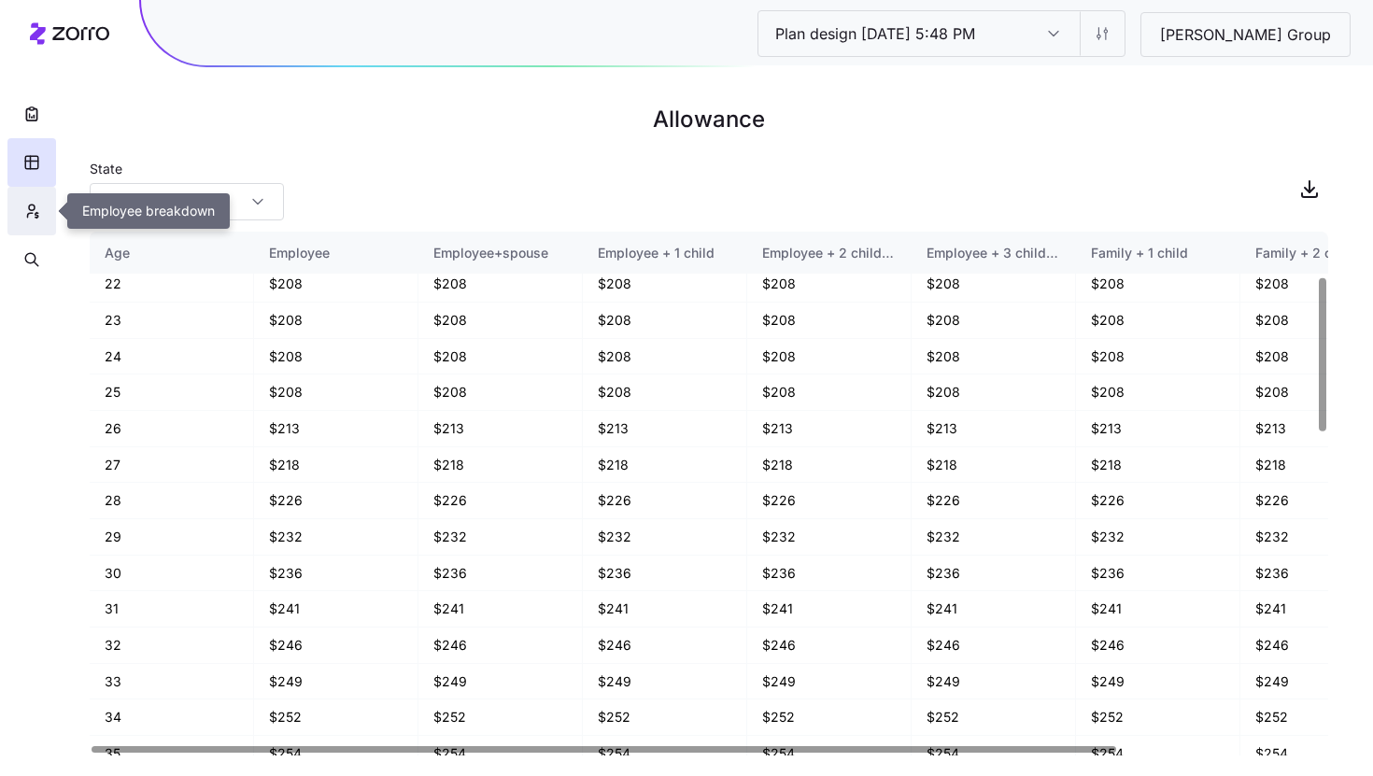
click at [28, 218] on icon "button" at bounding box center [31, 211] width 17 height 19
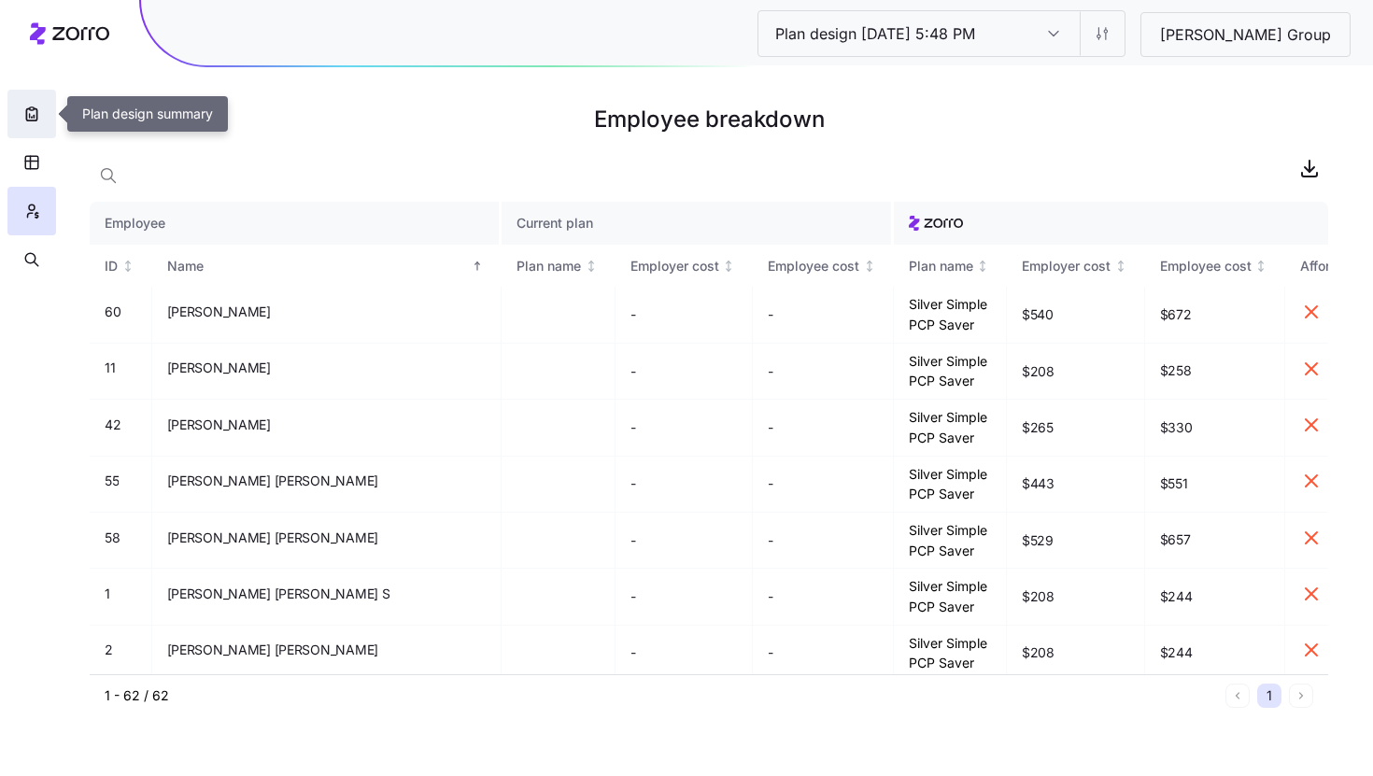
click at [32, 114] on icon "button" at bounding box center [31, 114] width 19 height 19
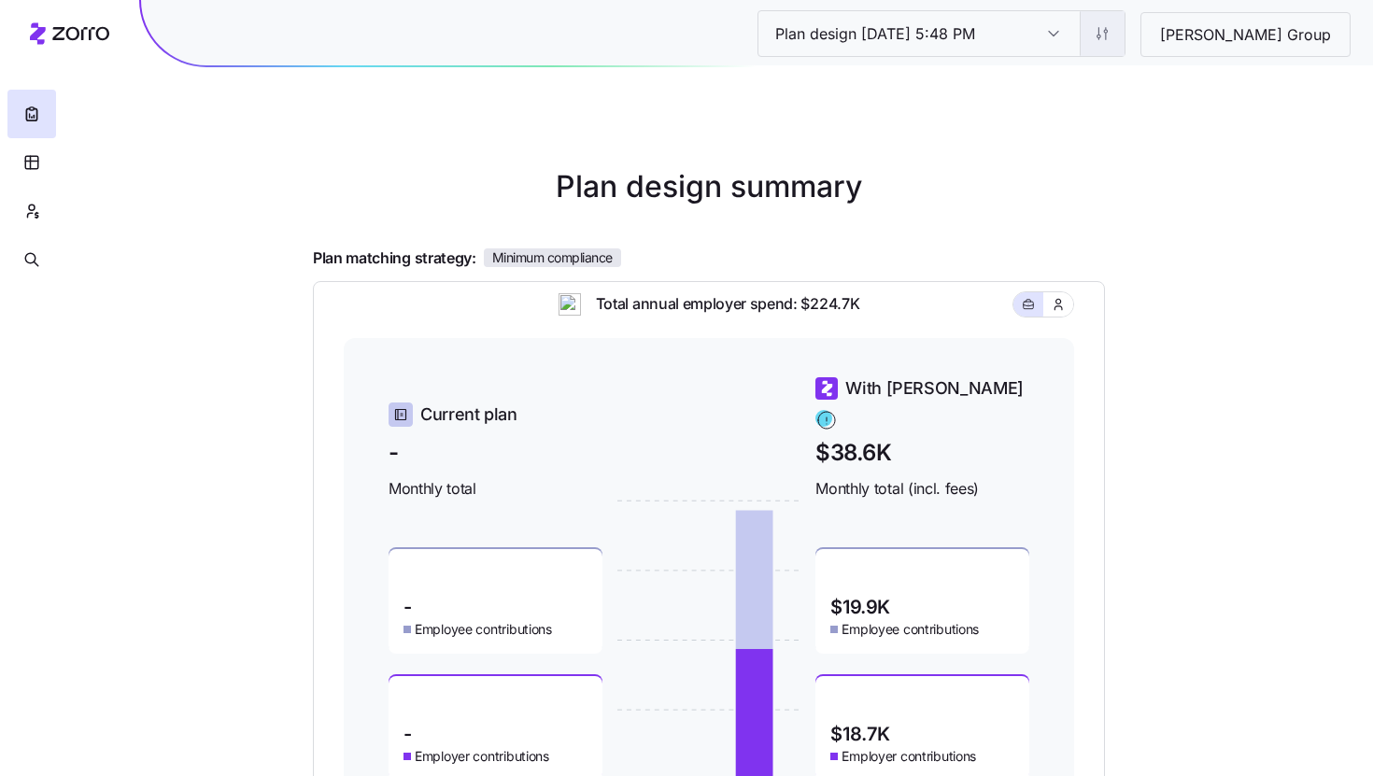
click at [1171, 27] on html "Plan design [DATE] 5:48 PM Plan design [DATE] 5:48 PM [PERSON_NAME] Group Plan …" at bounding box center [686, 492] width 1373 height 984
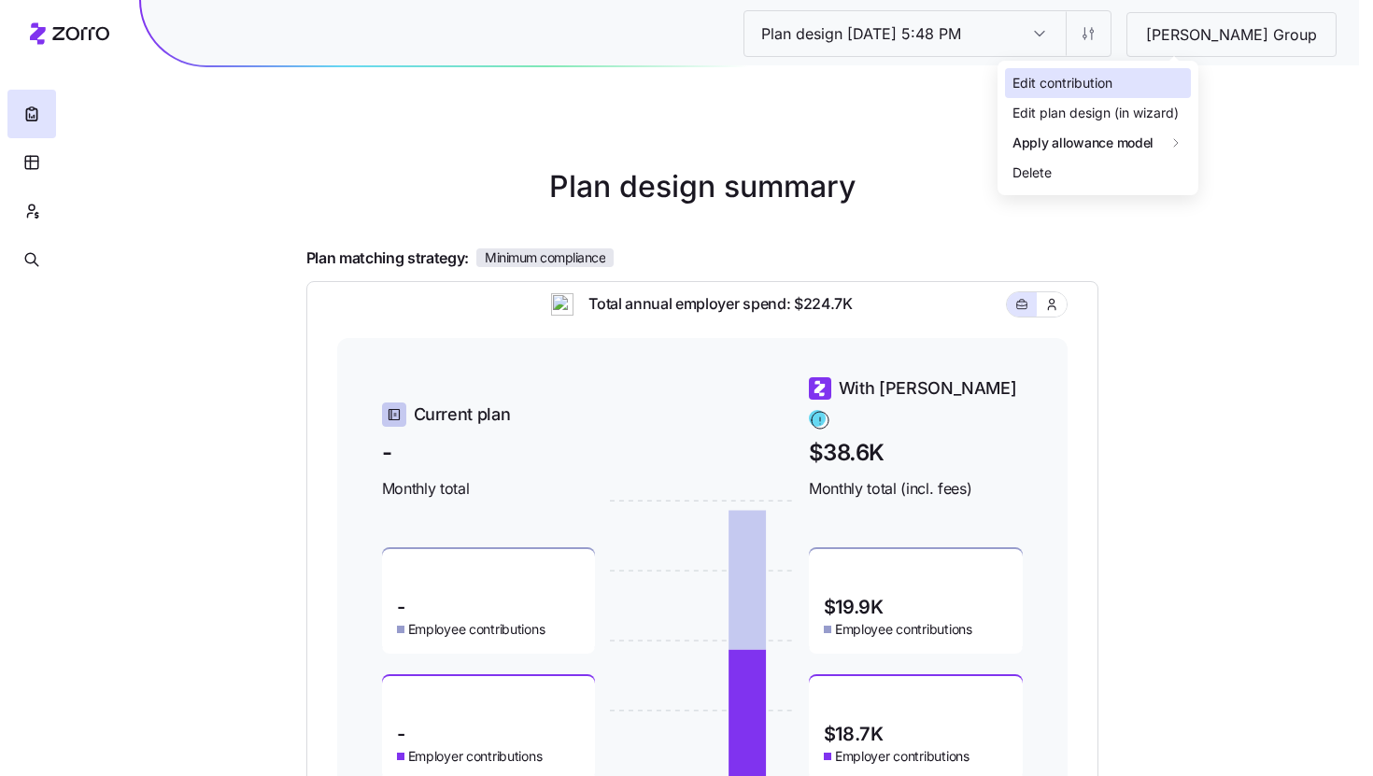
click at [1021, 76] on div "Edit contribution" at bounding box center [1063, 83] width 100 height 21
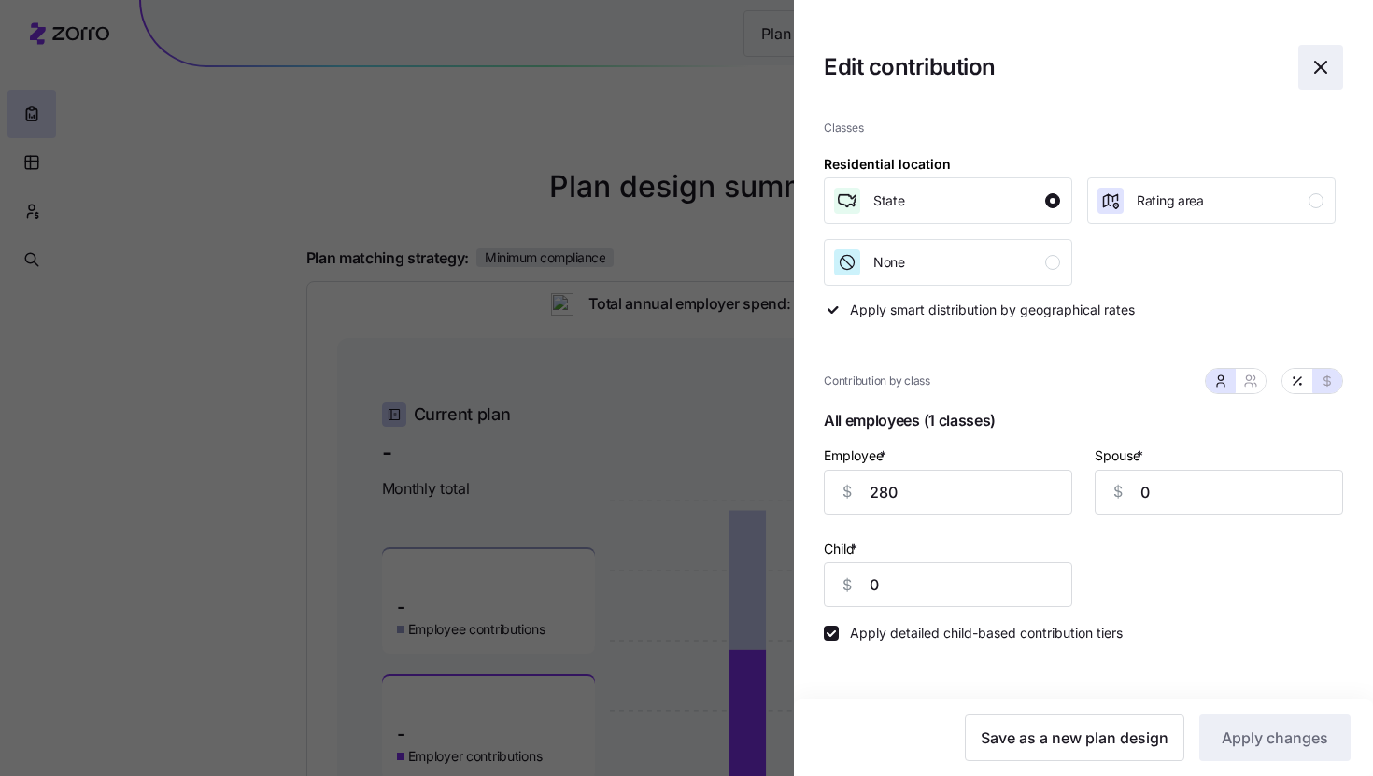
click at [1327, 57] on icon "button" at bounding box center [1321, 67] width 22 height 22
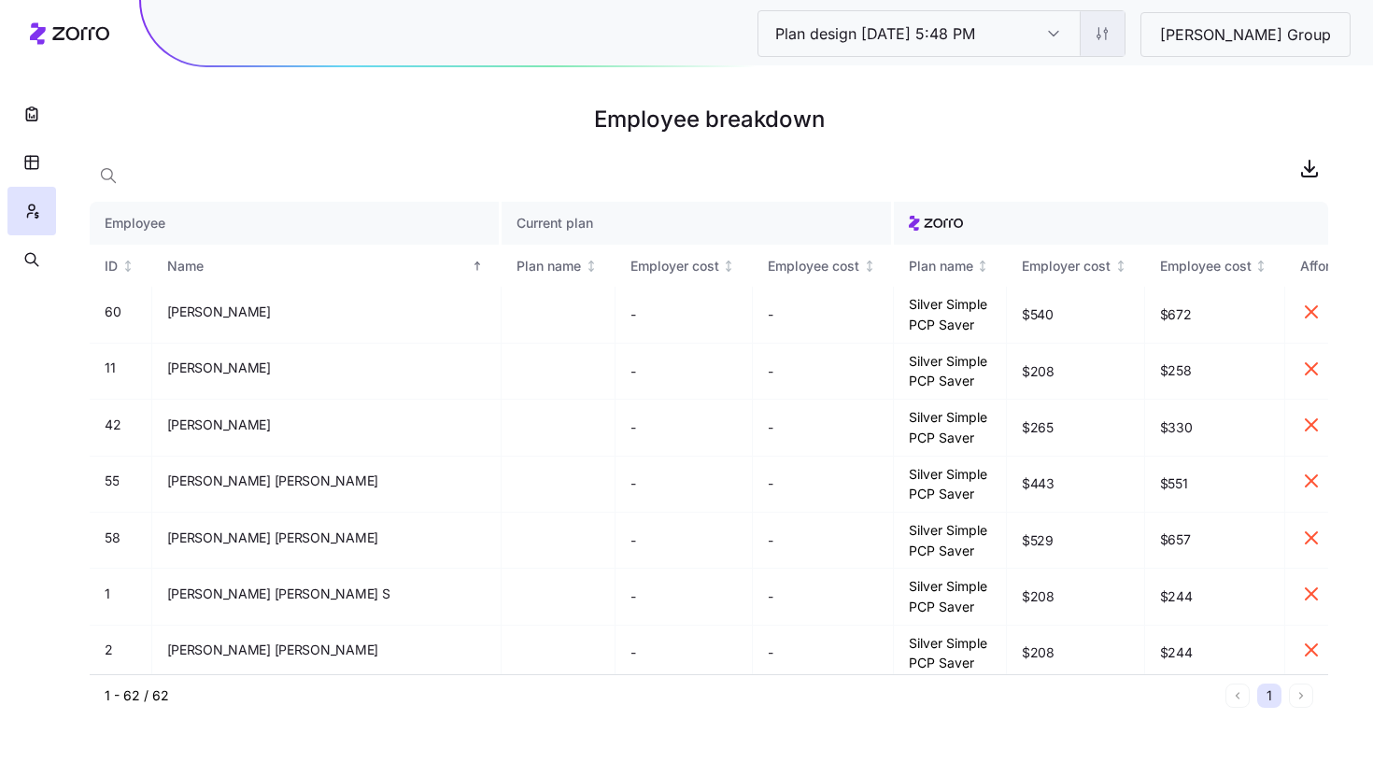
click at [1196, 34] on html "Plan design [DATE] 5:48 PM Plan design [DATE] 5:48 PM [PERSON_NAME] Group Emplo…" at bounding box center [686, 388] width 1373 height 776
click at [1171, 110] on div "Edit plan design (in wizard)" at bounding box center [1110, 113] width 166 height 21
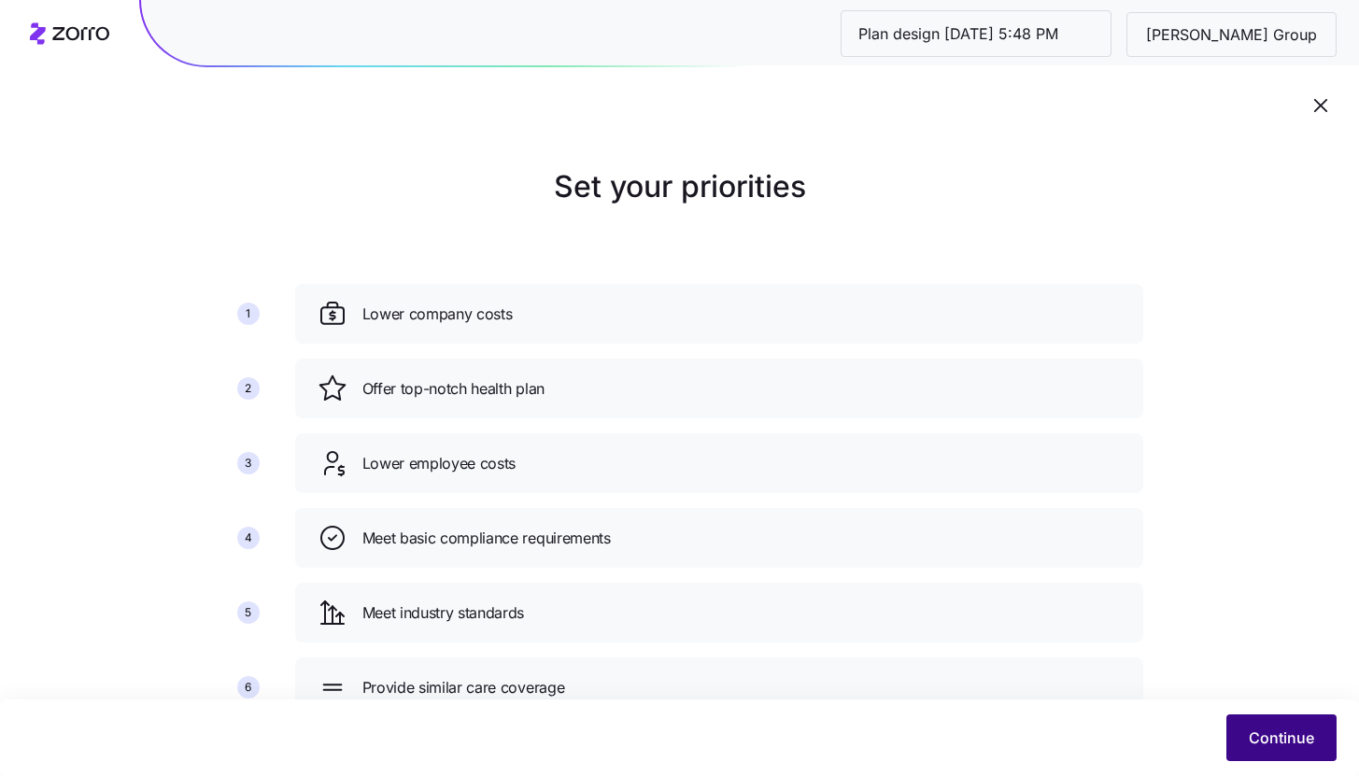
click at [1278, 737] on span "Continue" at bounding box center [1281, 738] width 65 height 22
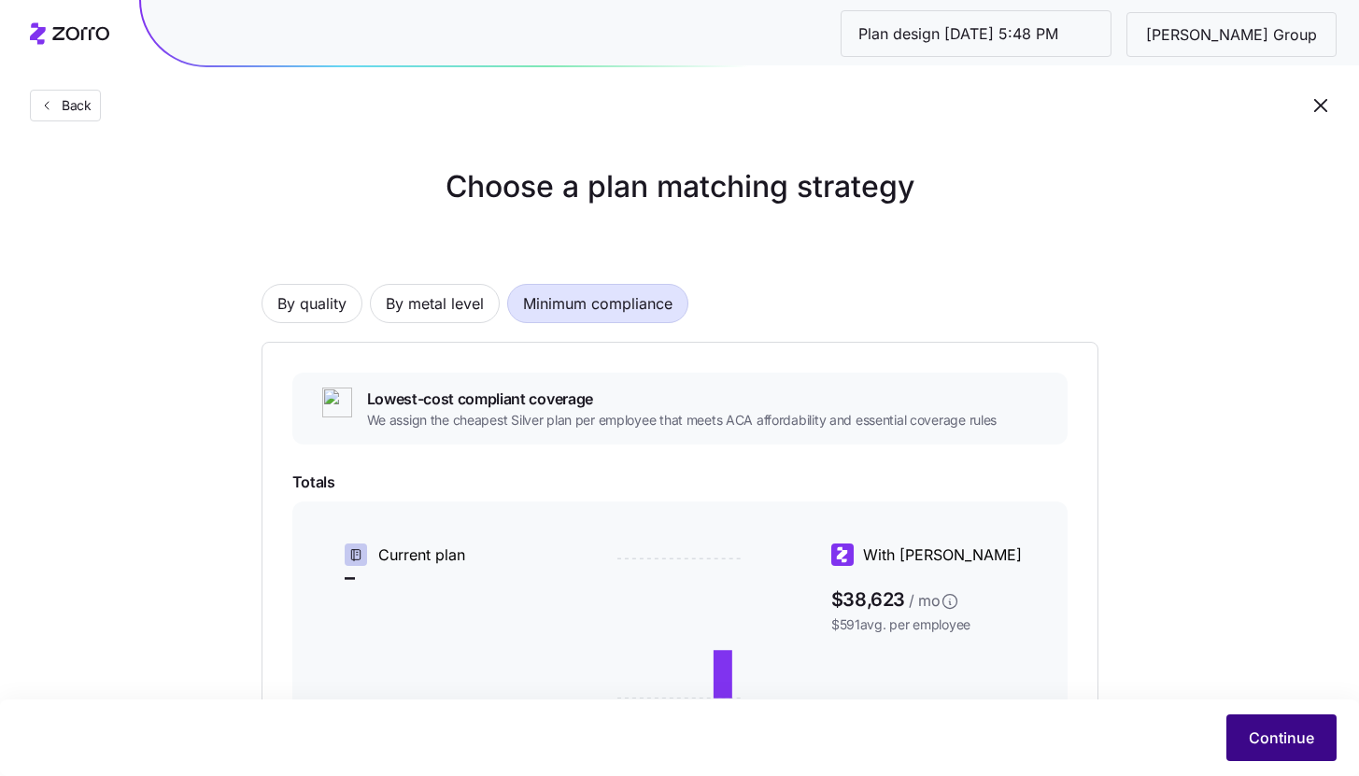
click at [1253, 727] on button "Continue" at bounding box center [1281, 738] width 110 height 47
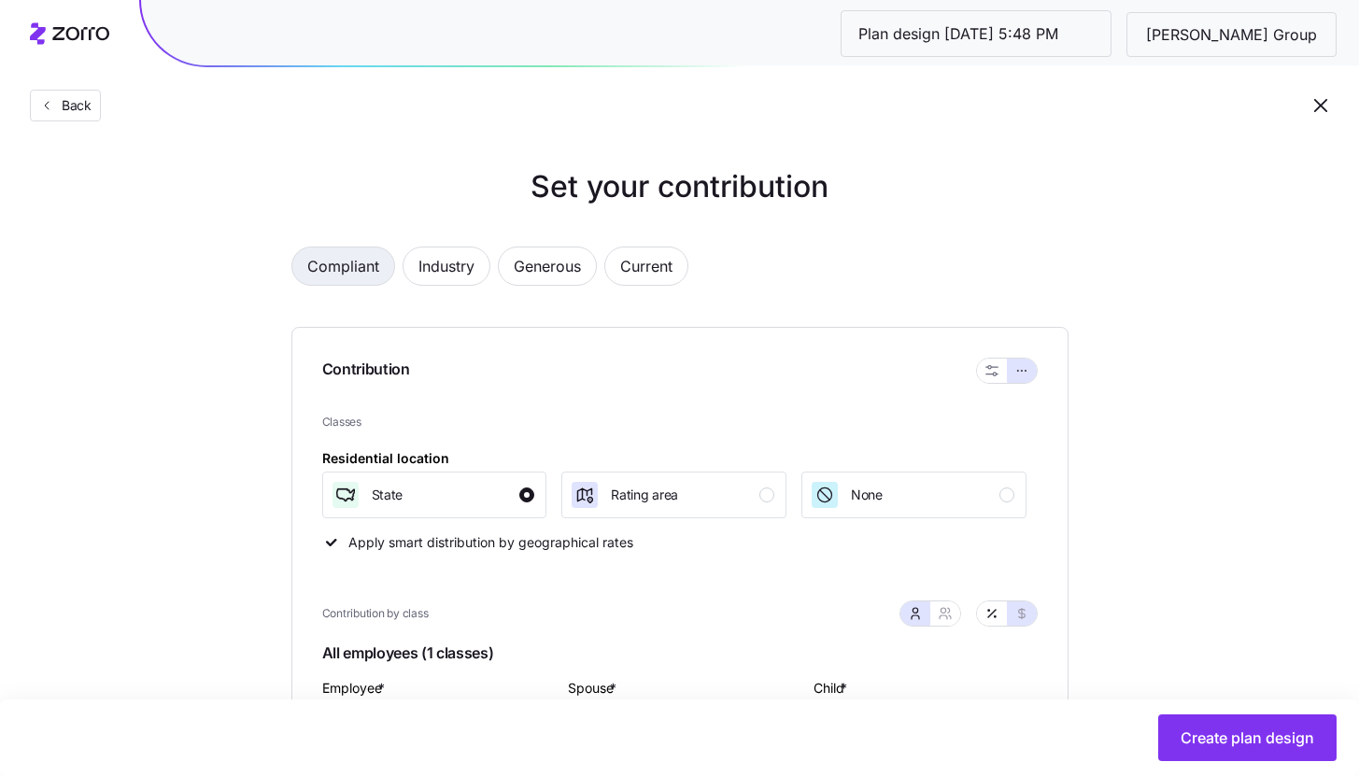
click at [376, 266] on span "Compliant" at bounding box center [343, 266] width 72 height 37
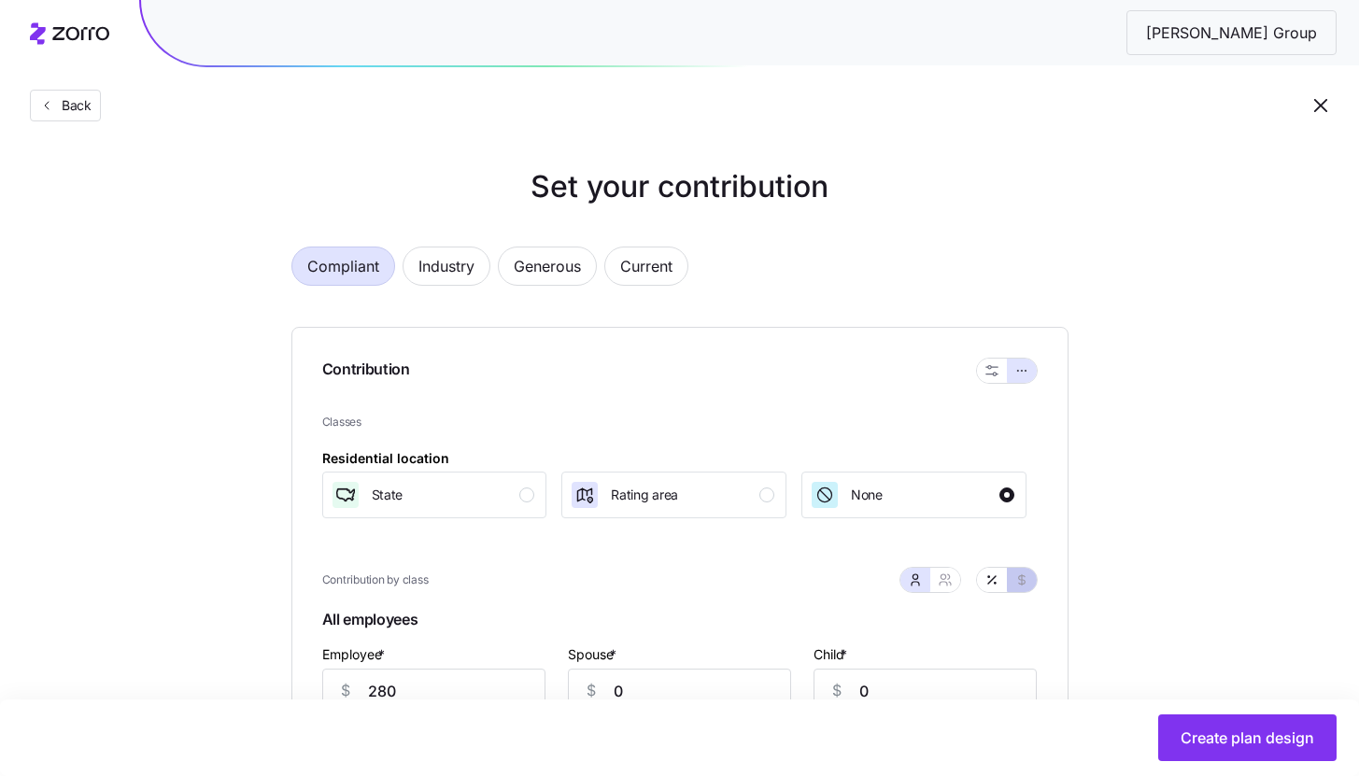
type input "565"
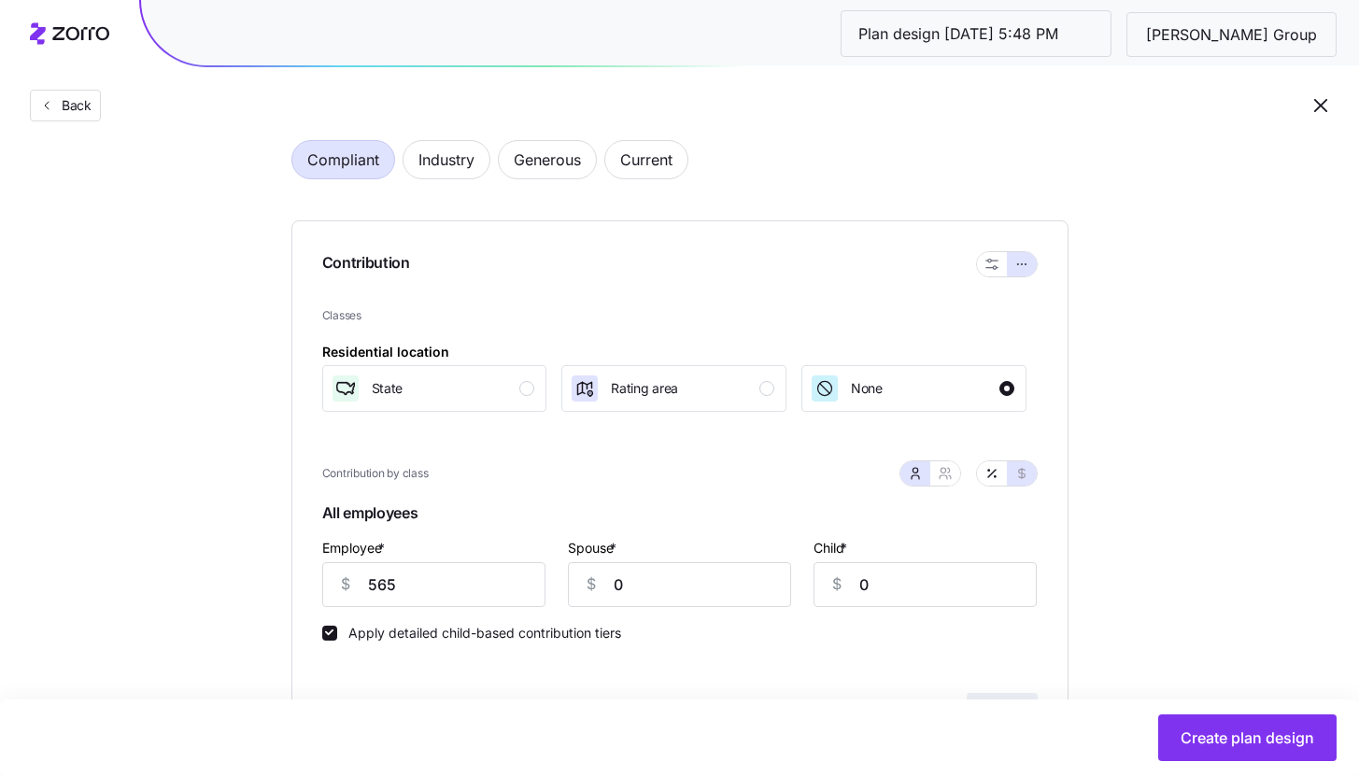
scroll to position [313, 0]
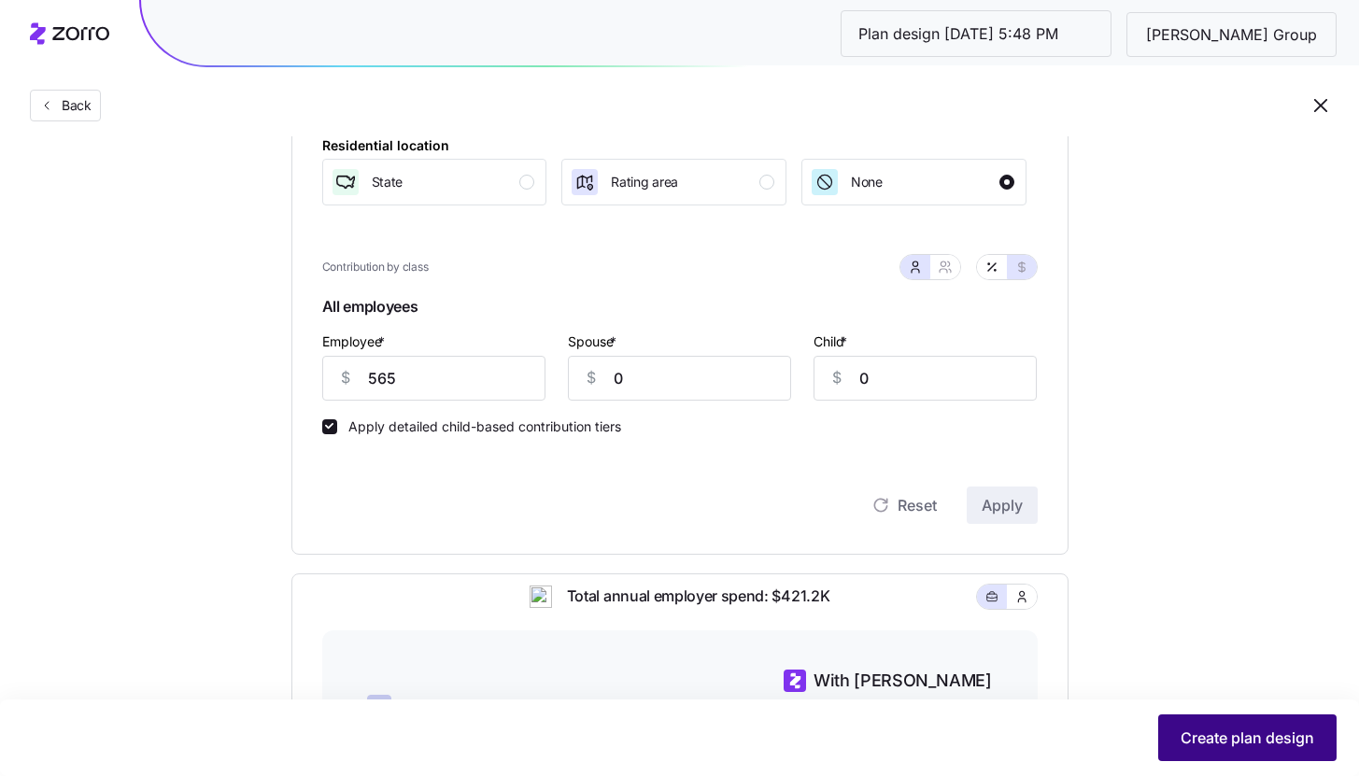
click at [1200, 726] on button "Create plan design" at bounding box center [1247, 738] width 178 height 47
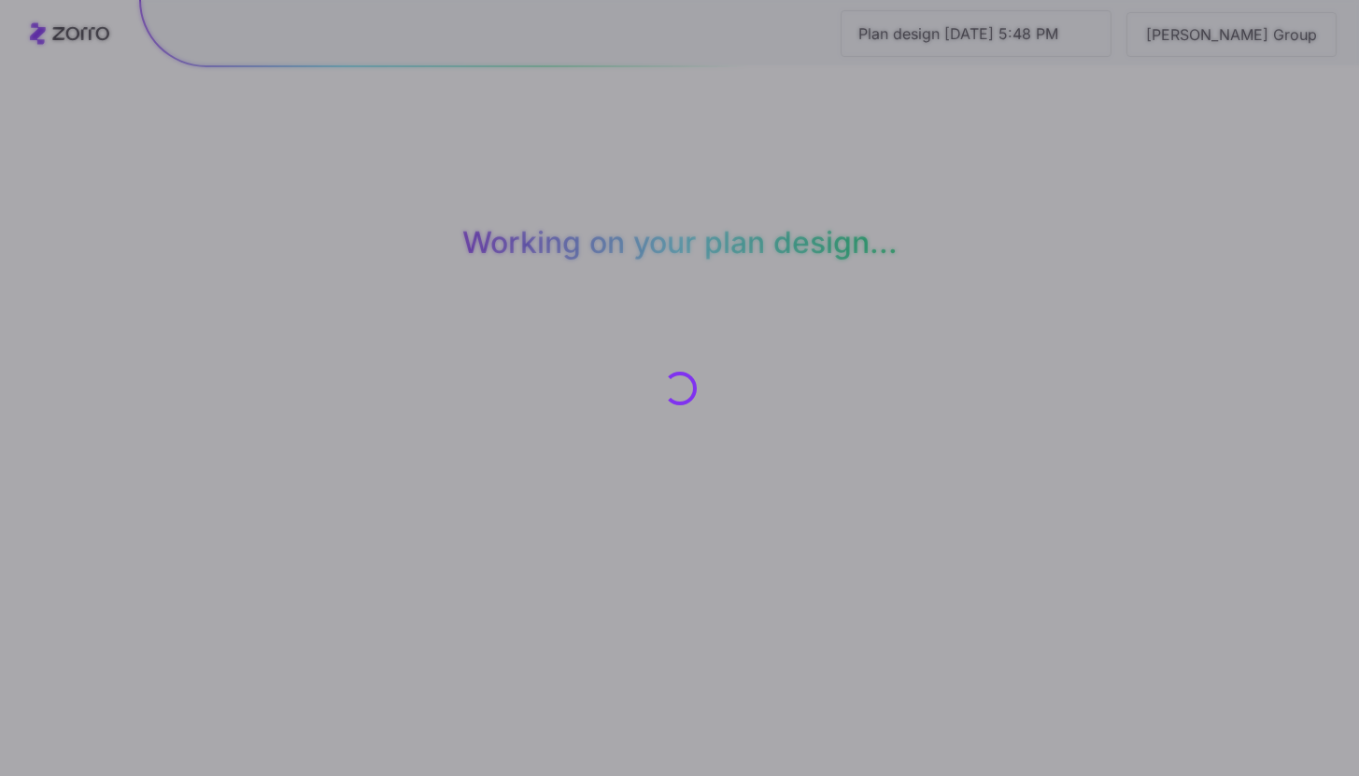
scroll to position [0, 0]
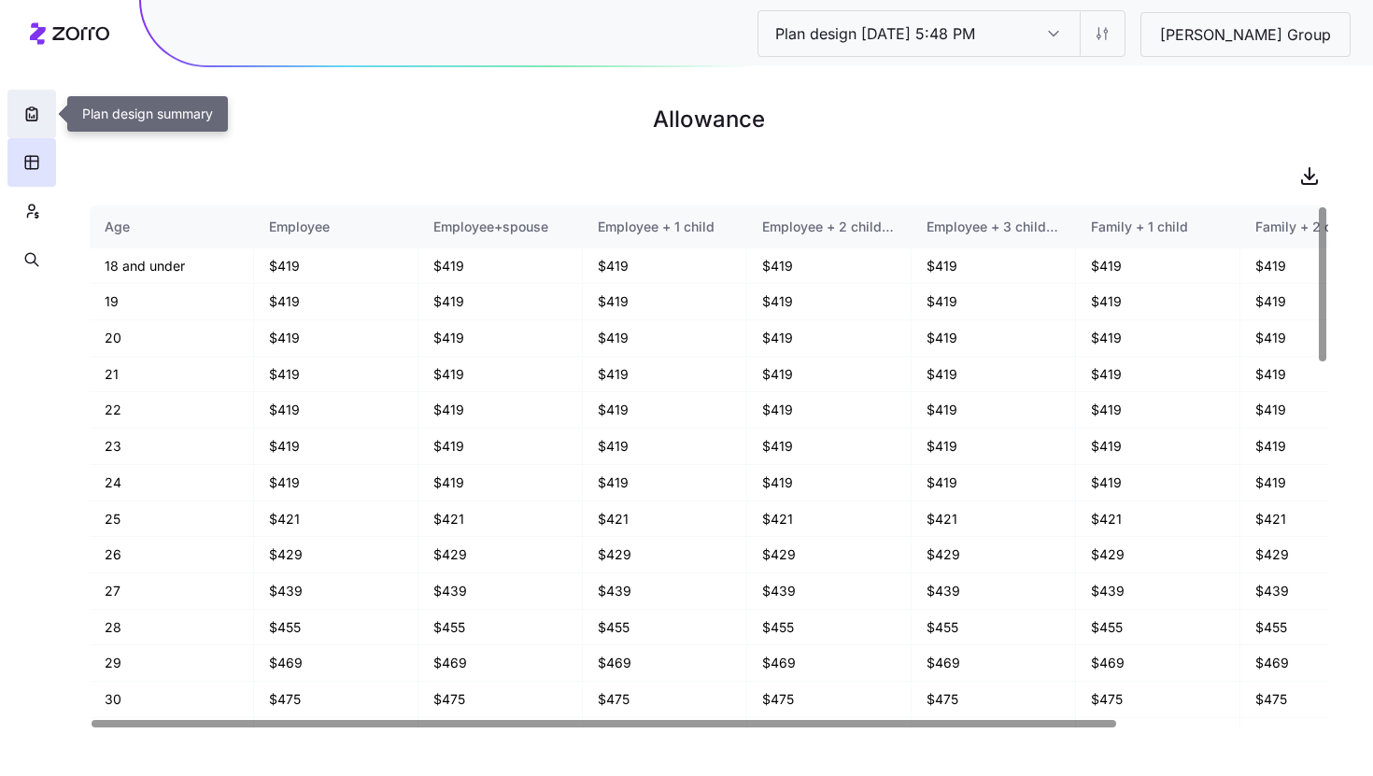
click at [27, 109] on icon "button" at bounding box center [31, 114] width 10 height 12
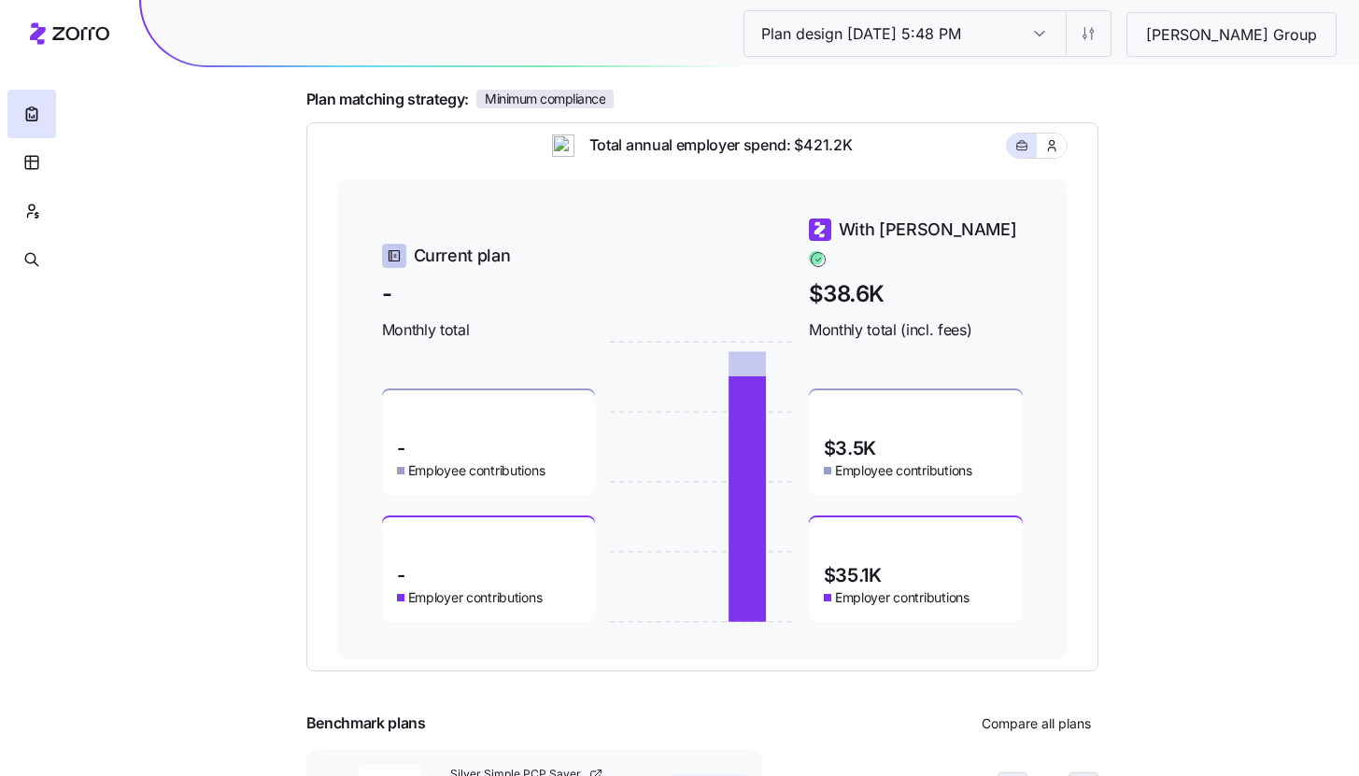
scroll to position [59, 0]
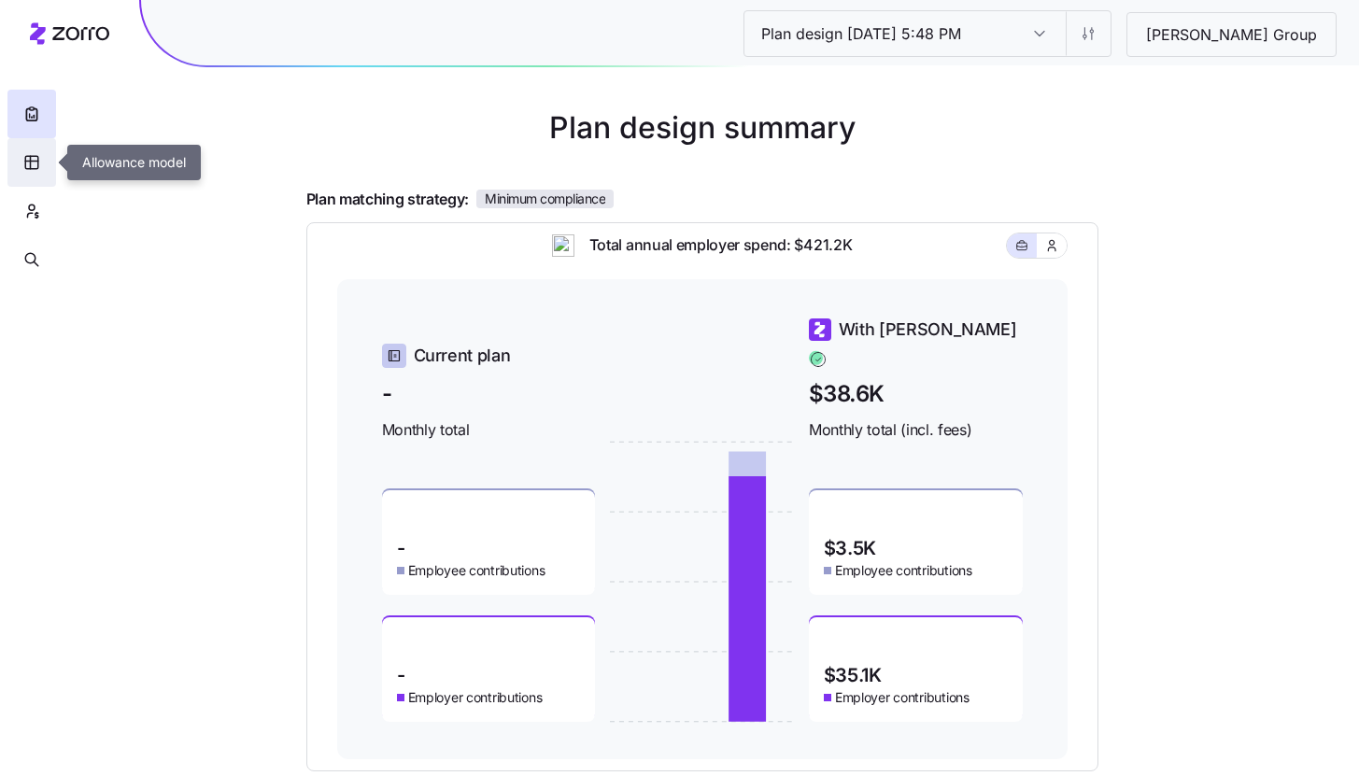
click at [44, 155] on button "button" at bounding box center [31, 162] width 49 height 49
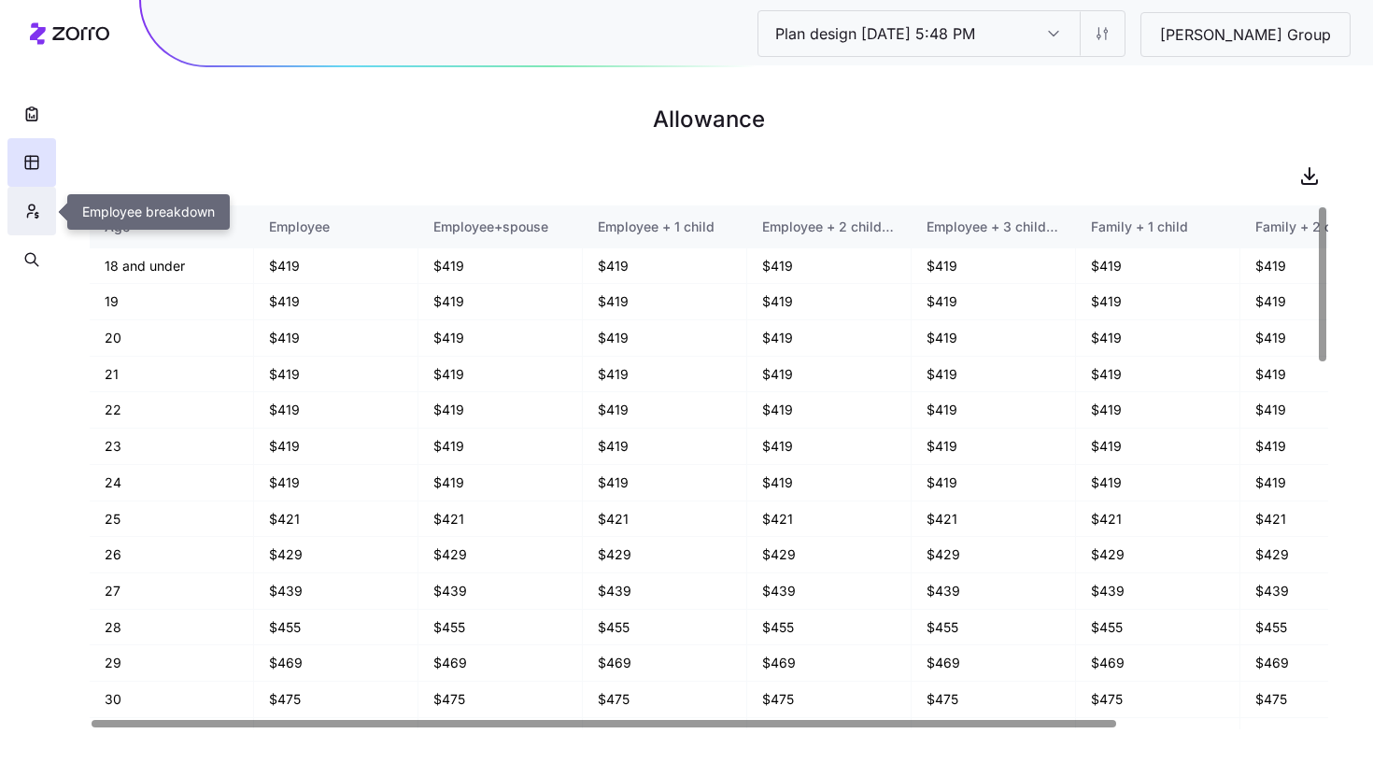
click at [21, 219] on button "button" at bounding box center [31, 211] width 49 height 49
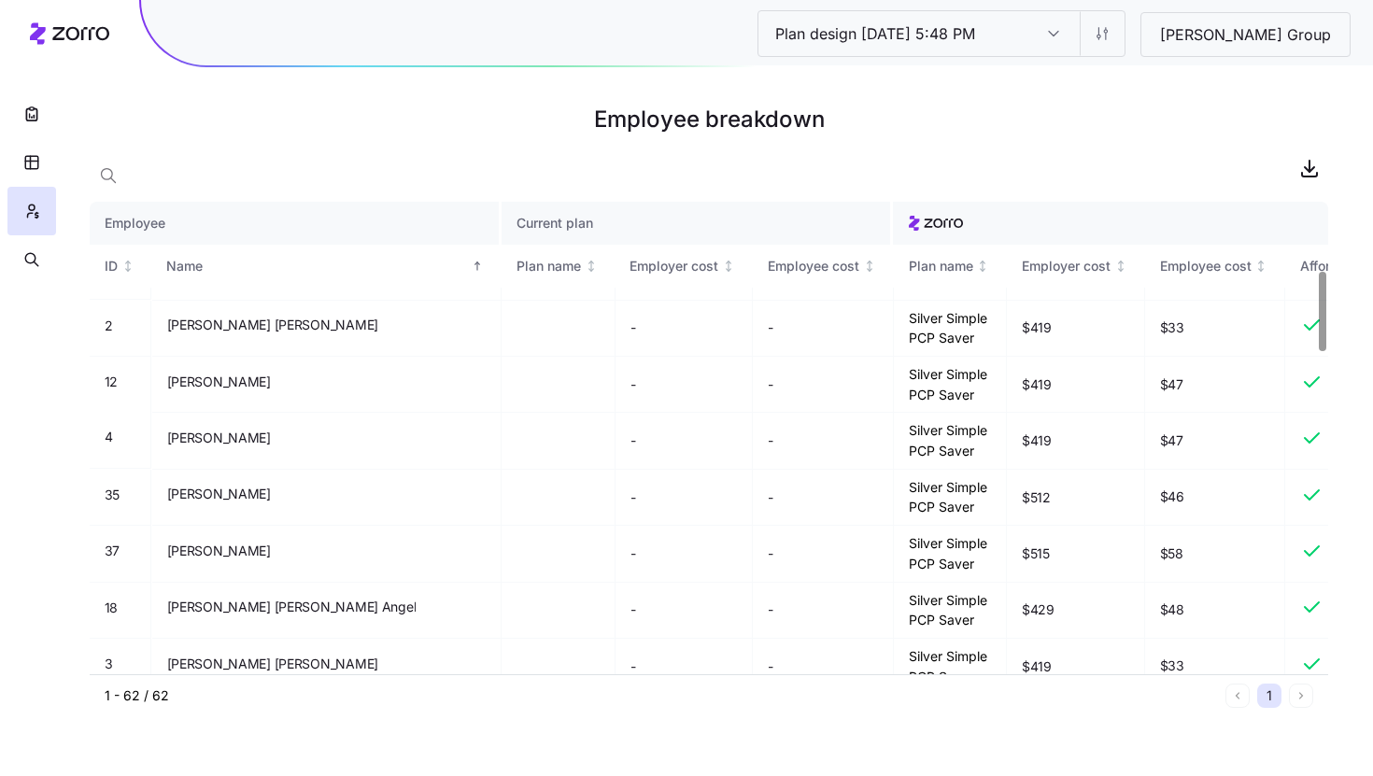
scroll to position [422, 0]
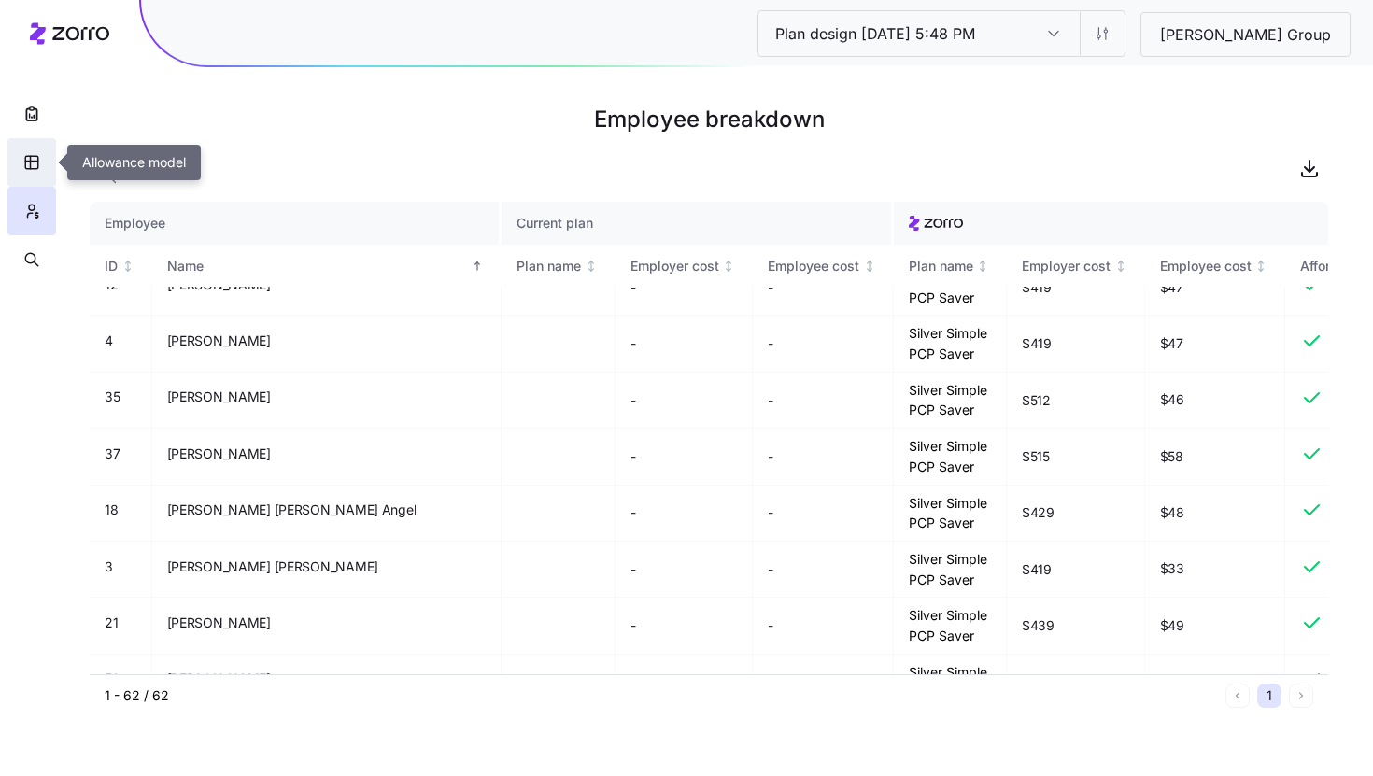
click at [34, 168] on icon "button" at bounding box center [31, 162] width 17 height 19
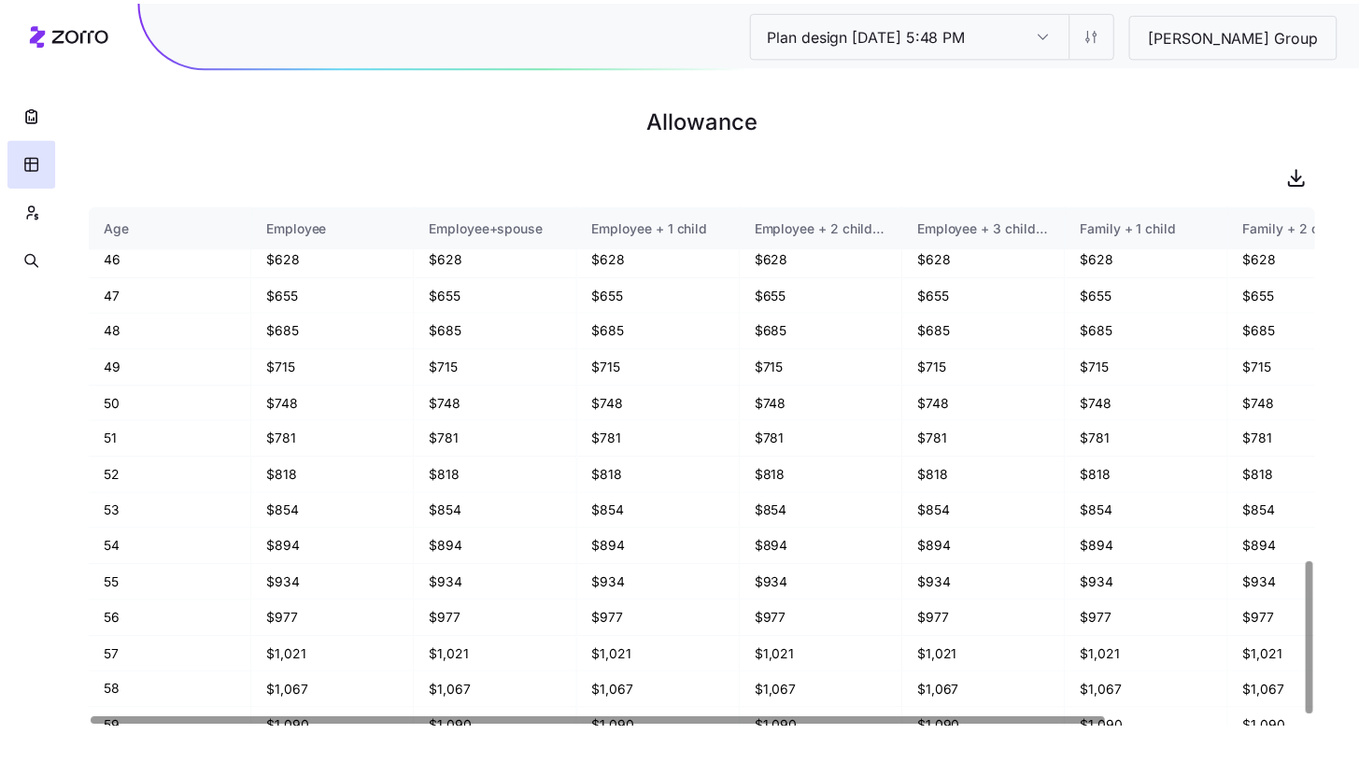
scroll to position [1216, 0]
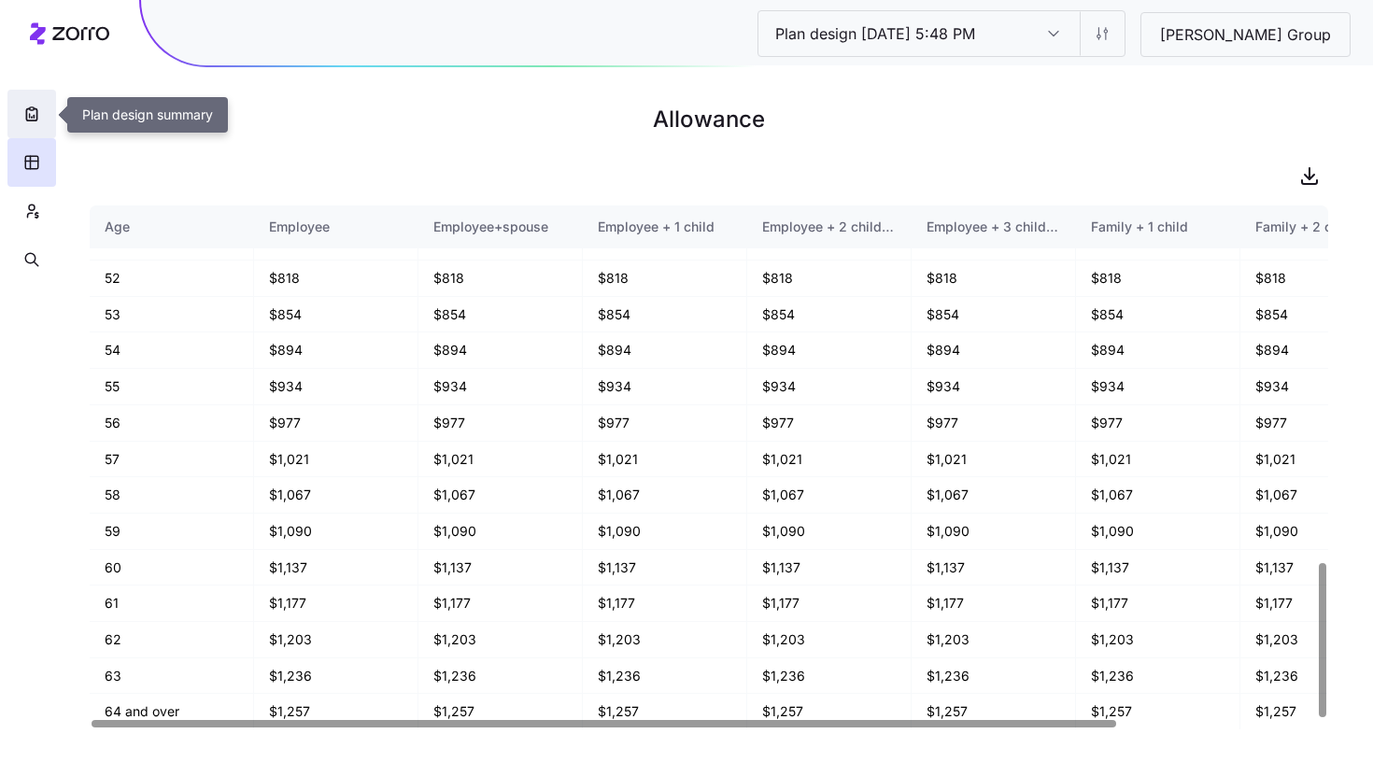
click at [26, 111] on icon "button" at bounding box center [31, 114] width 10 height 12
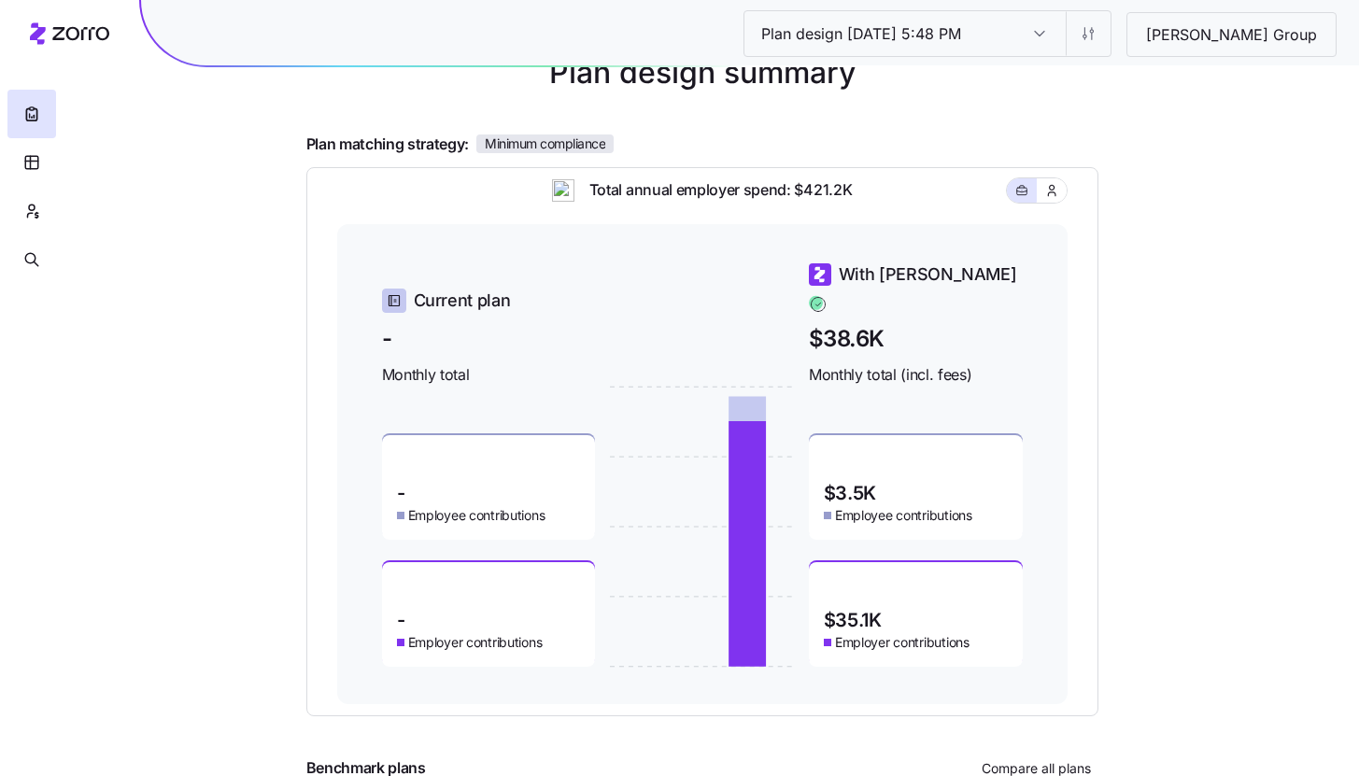
scroll to position [116, 0]
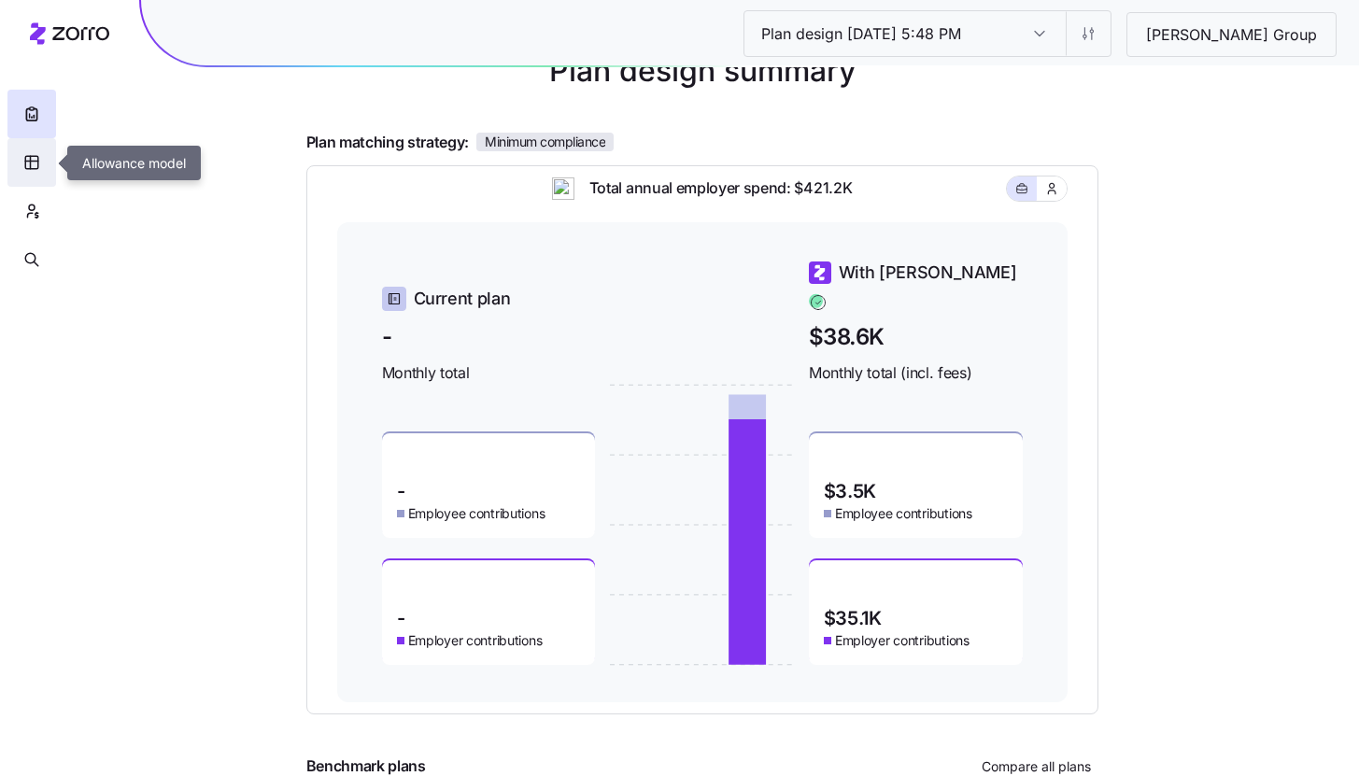
click at [29, 171] on icon "button" at bounding box center [31, 162] width 17 height 19
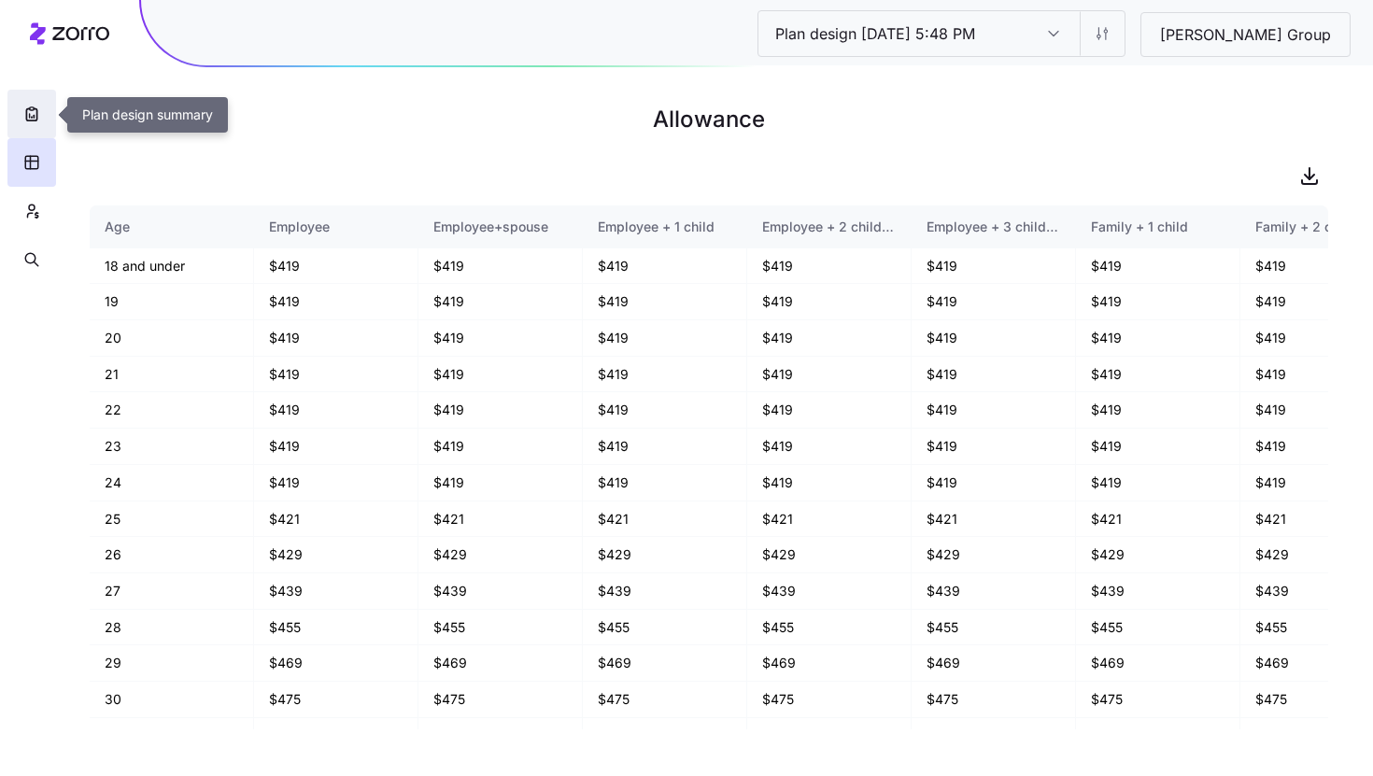
click at [28, 120] on icon "button" at bounding box center [31, 114] width 19 height 19
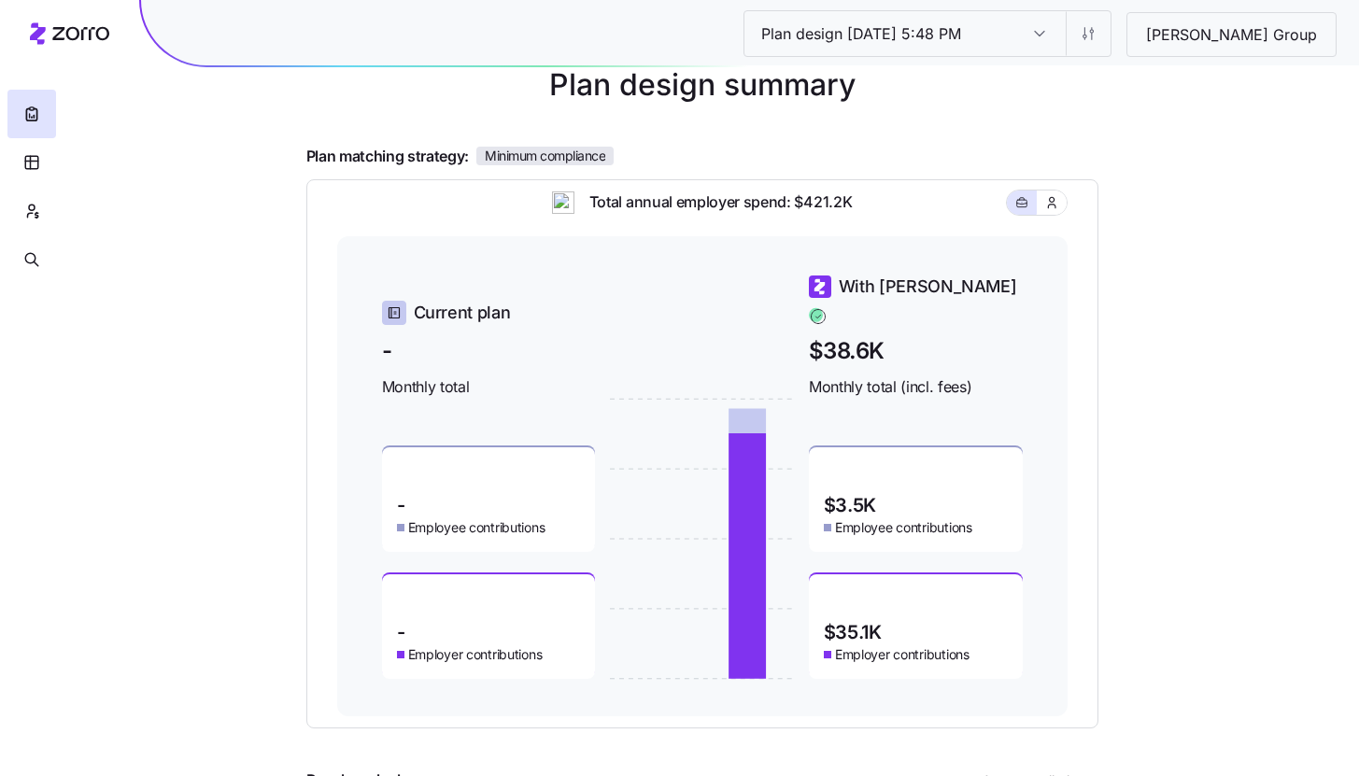
scroll to position [106, 0]
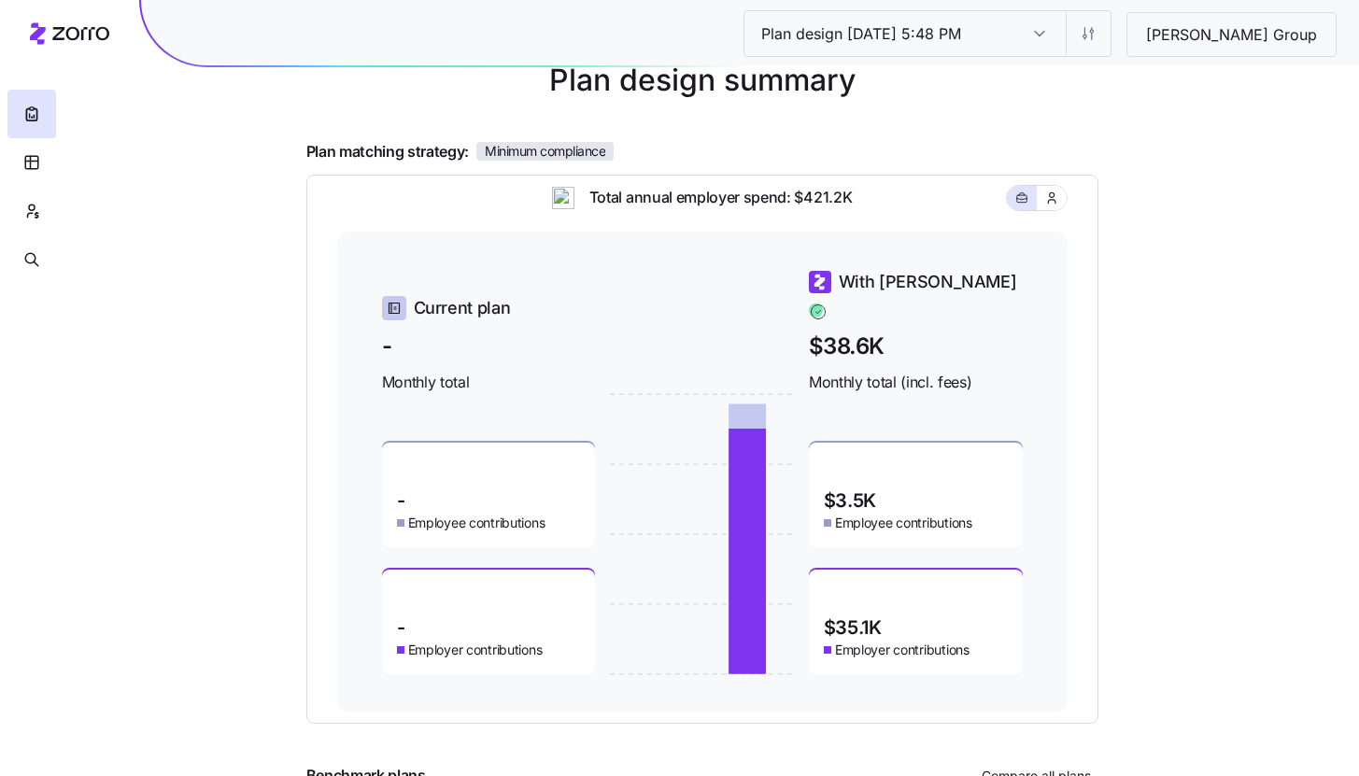
drag, startPoint x: 1274, startPoint y: 603, endPoint x: 1303, endPoint y: 635, distance: 43.0
click at [1273, 602] on div "Plan design [DATE] 5:48 PM Plan design [DATE] 5:48 PM [PERSON_NAME] Group Plan …" at bounding box center [679, 386] width 1359 height 984
click at [40, 206] on button "button" at bounding box center [31, 211] width 49 height 49
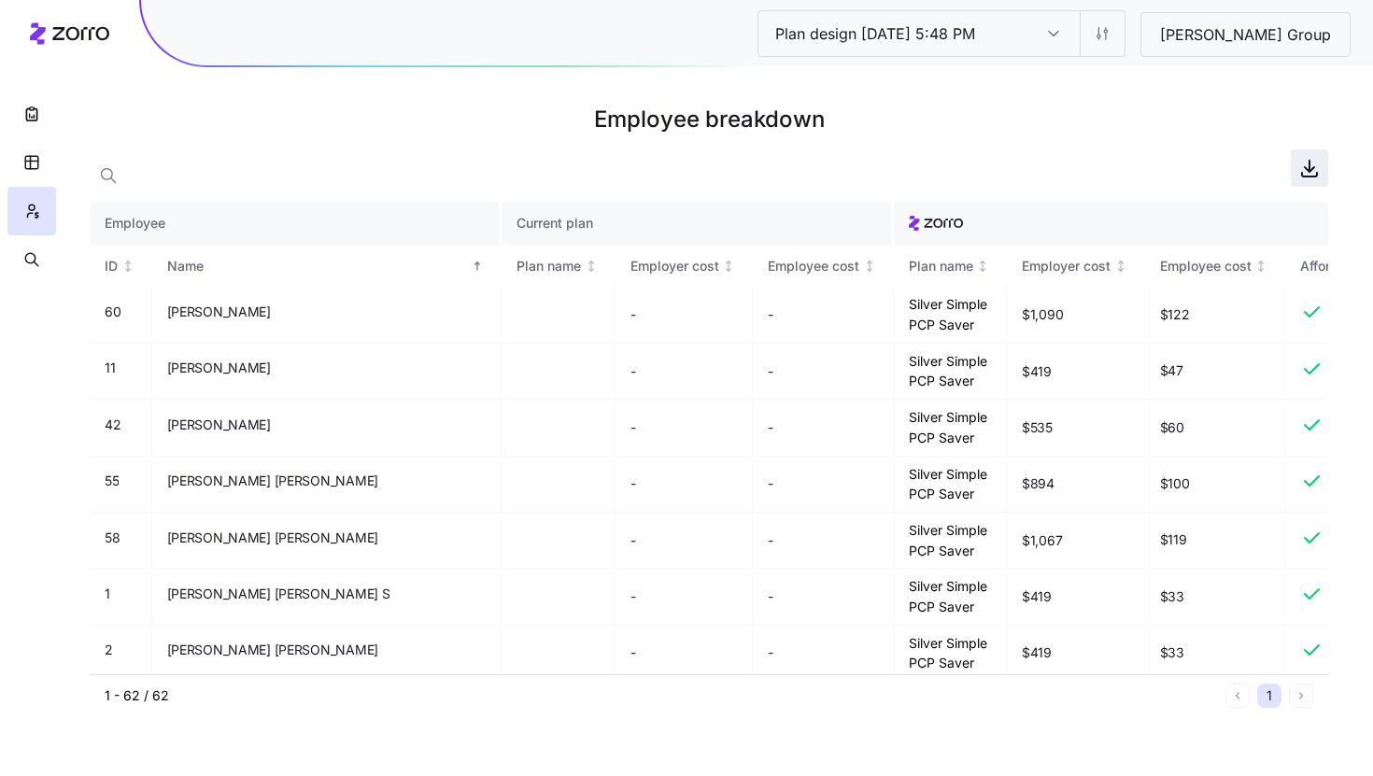
click at [1310, 171] on icon "button" at bounding box center [1310, 166] width 0 height 11
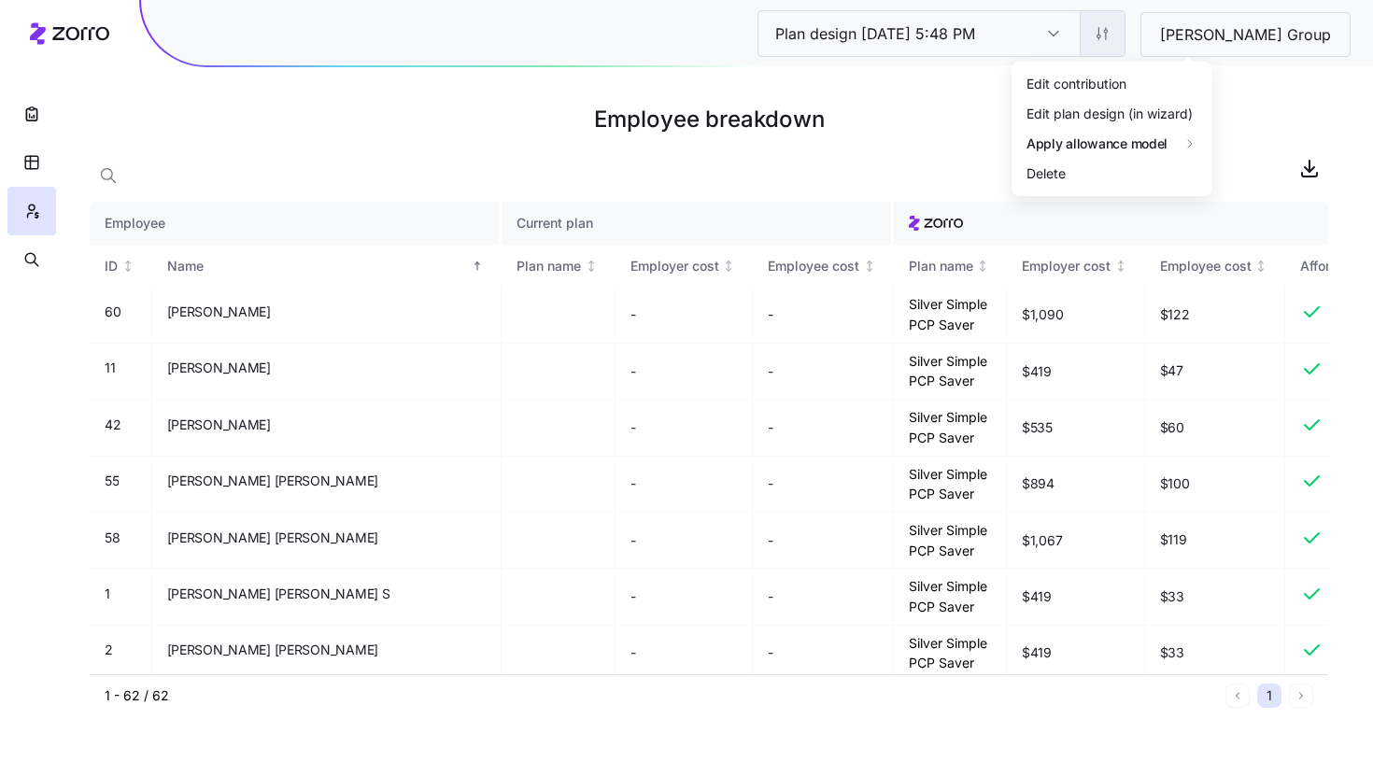
click at [1209, 35] on html "Plan design [DATE] 5:48 PM Plan design [DATE] 5:48 PM [PERSON_NAME] Group Emplo…" at bounding box center [686, 388] width 1373 height 776
click at [1136, 88] on div "Edit contribution" at bounding box center [1112, 83] width 186 height 30
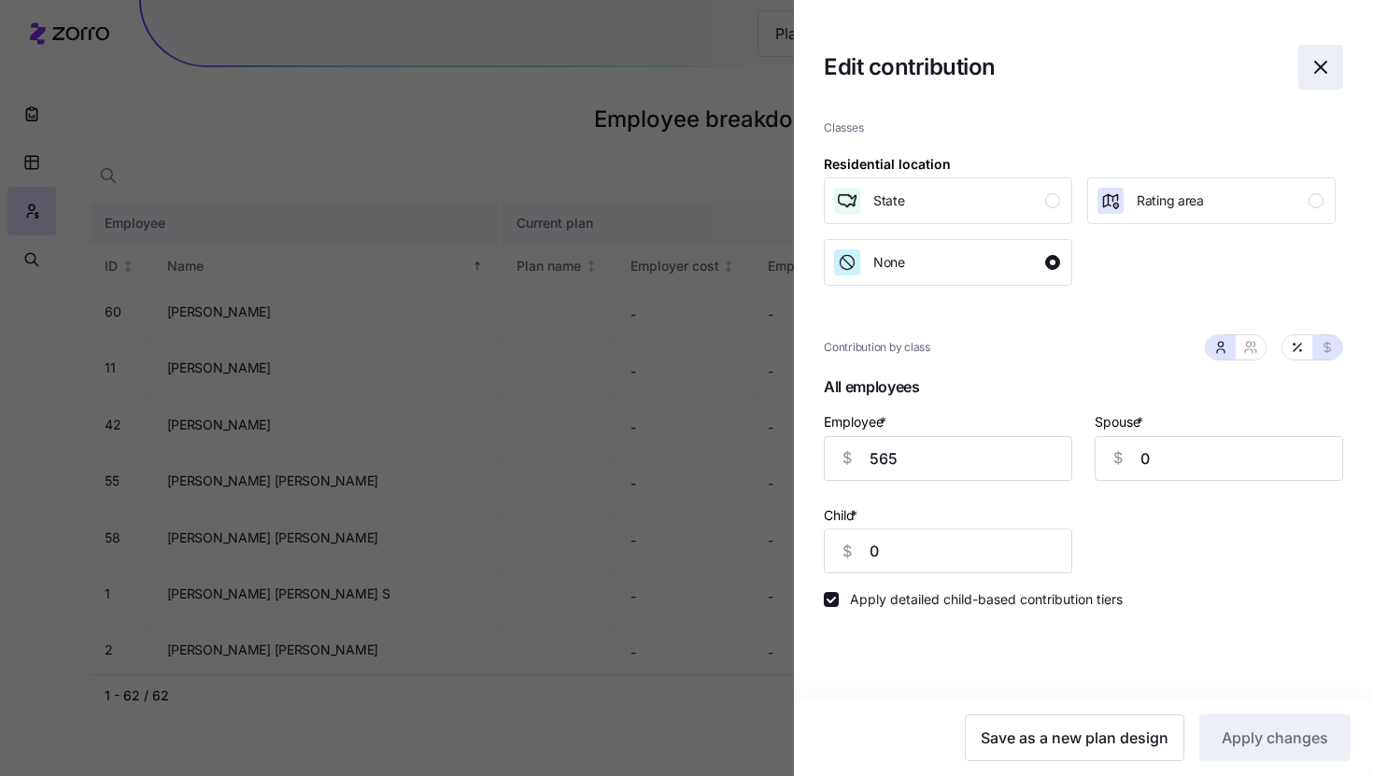
click at [1314, 78] on icon "button" at bounding box center [1321, 67] width 22 height 22
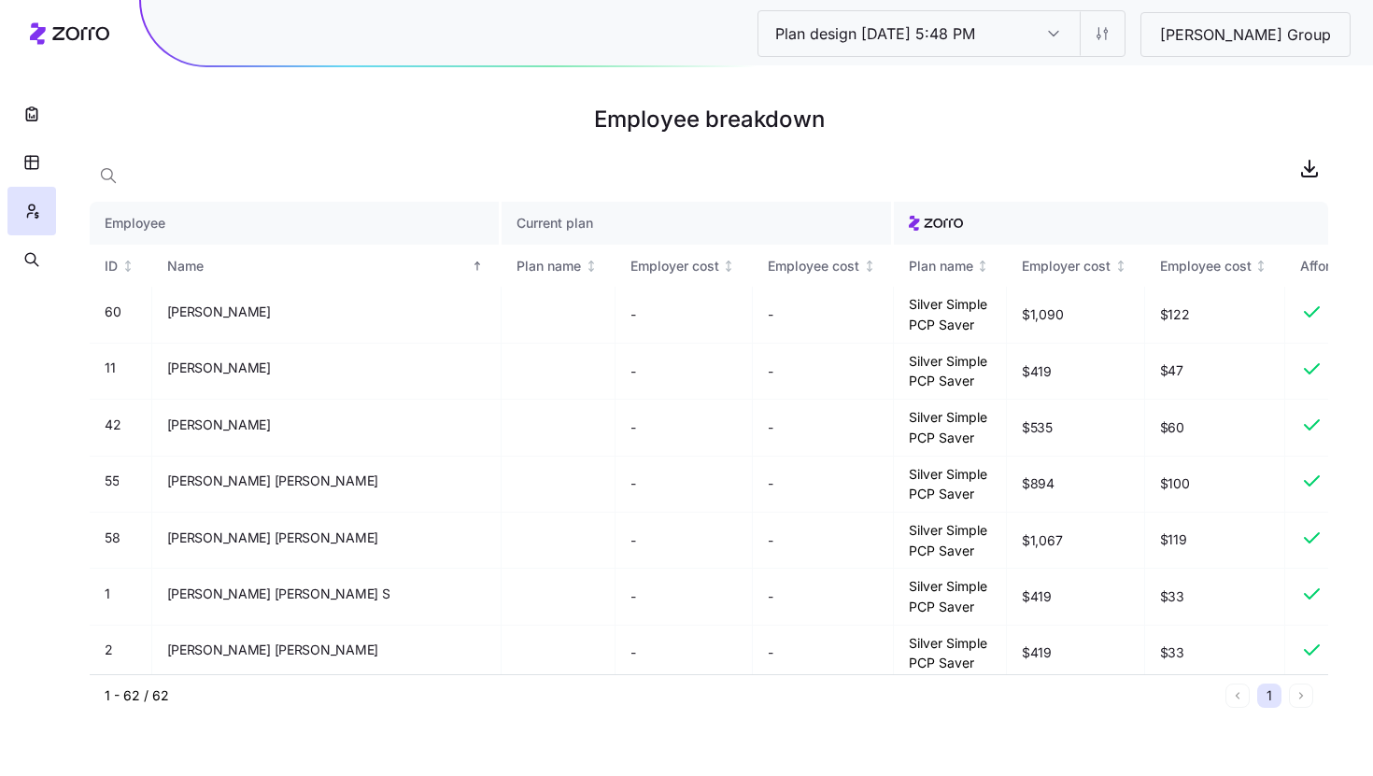
click at [679, 156] on div at bounding box center [709, 167] width 1239 height 37
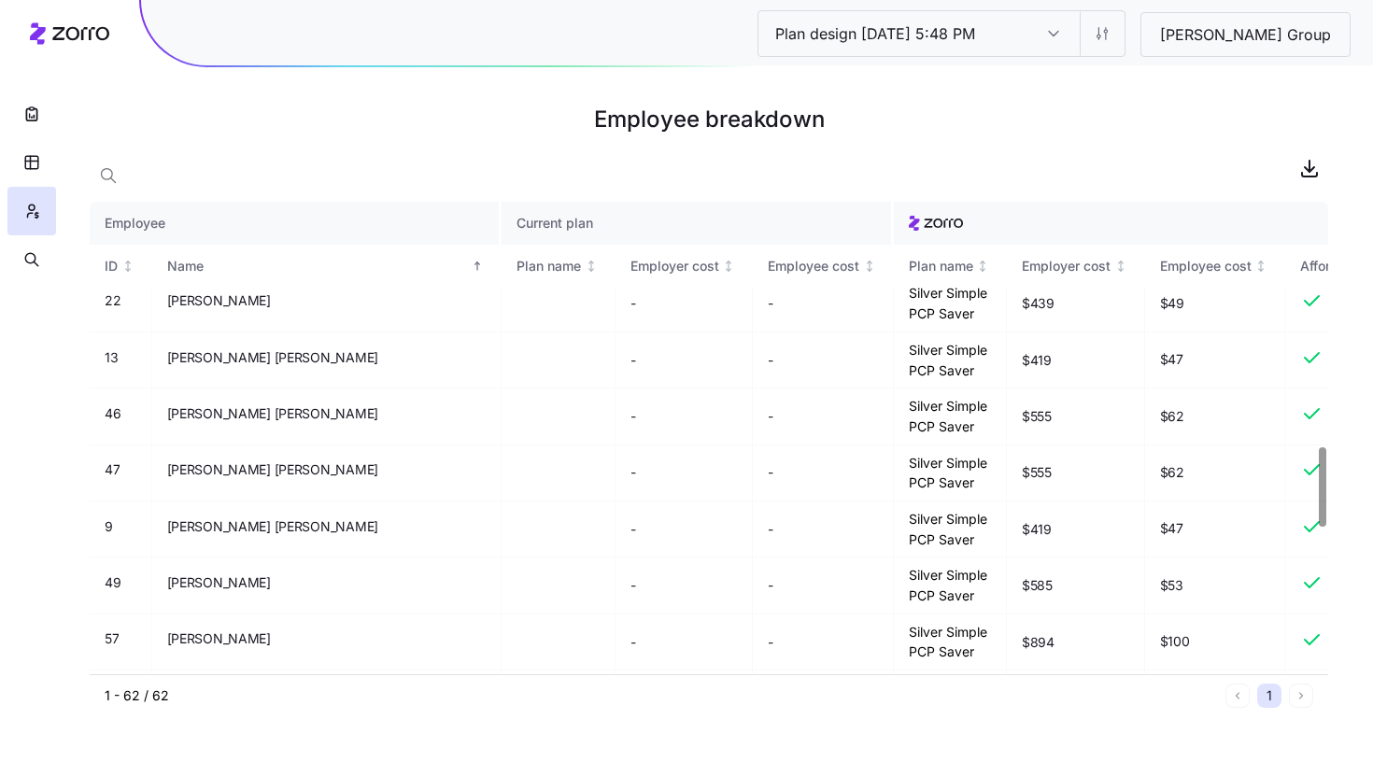
scroll to position [2346, 0]
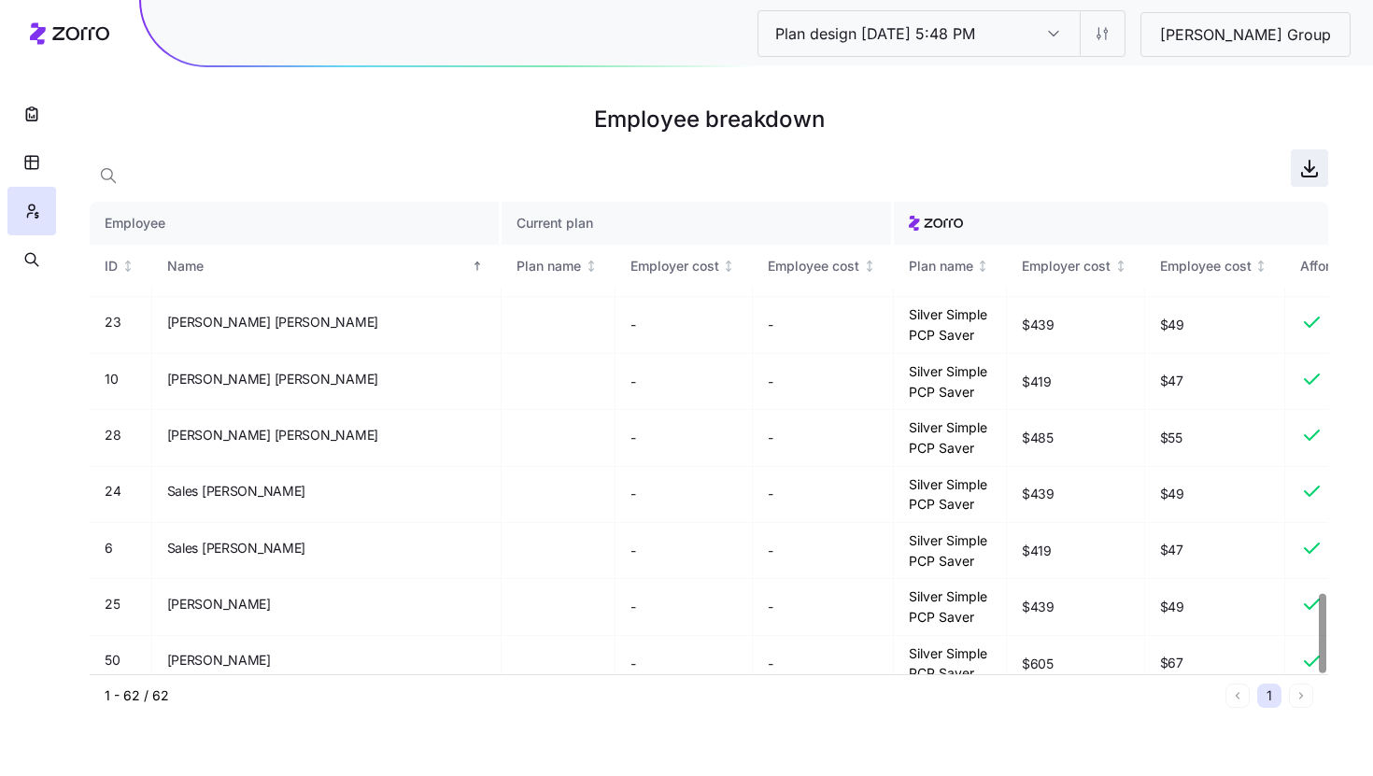
click at [1314, 181] on span "button" at bounding box center [1309, 167] width 35 height 35
